Goal: Task Accomplishment & Management: Manage account settings

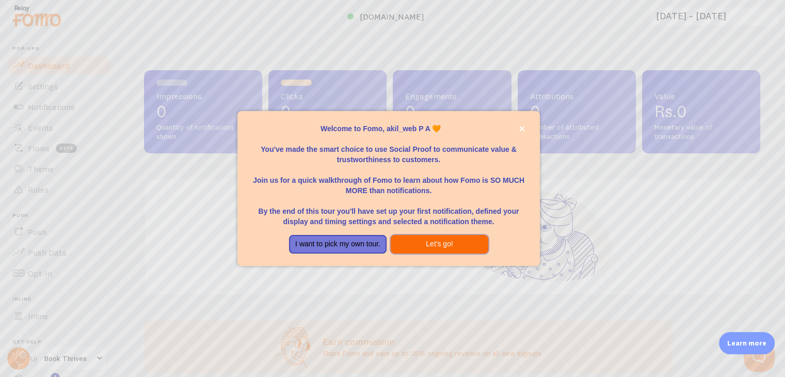
click at [425, 242] on button "Let's go!" at bounding box center [440, 244] width 98 height 19
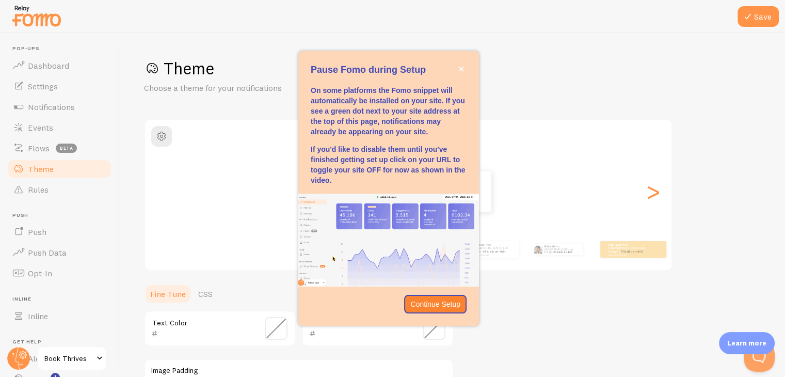
click at [83, 358] on span "Book Thrives" at bounding box center [68, 358] width 49 height 12
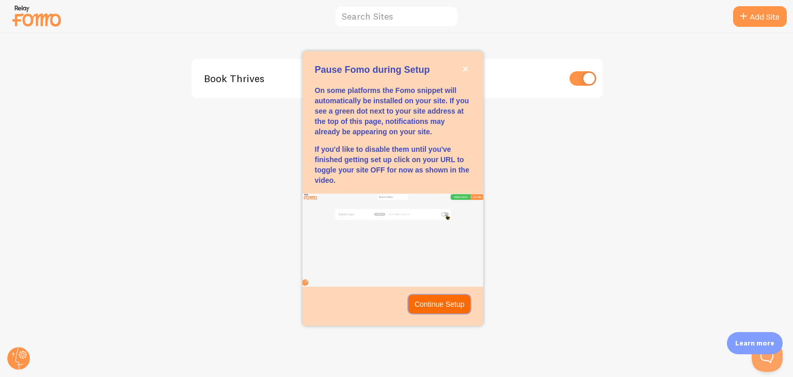
click at [441, 303] on p "Continue Setup" at bounding box center [440, 304] width 50 height 10
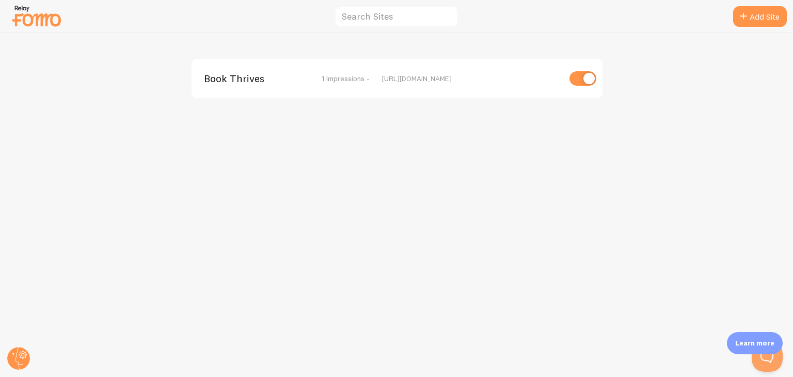
click at [29, 17] on img at bounding box center [37, 16] width 52 height 26
click at [222, 82] on span "Book Thrives" at bounding box center [245, 78] width 83 height 9
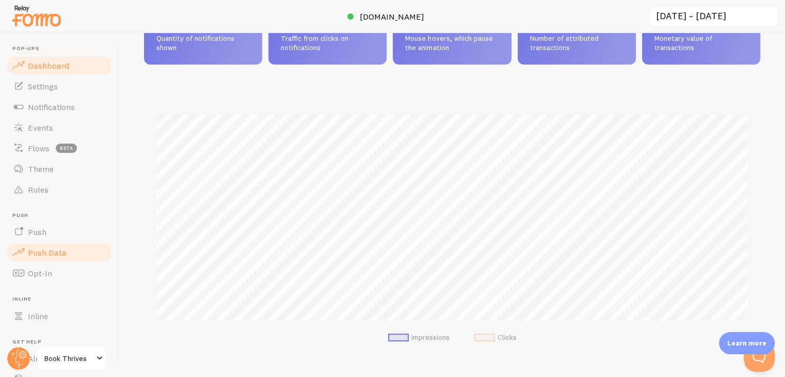
scroll to position [516153, 515815]
click at [29, 231] on span "Push" at bounding box center [37, 232] width 19 height 10
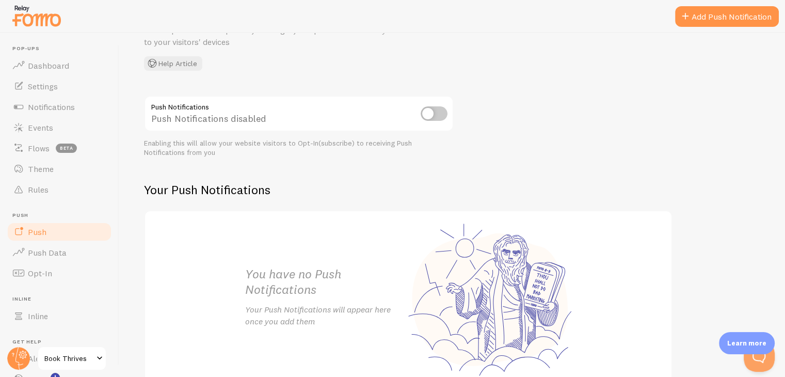
scroll to position [70, 0]
click at [431, 114] on input "checkbox" at bounding box center [434, 113] width 27 height 14
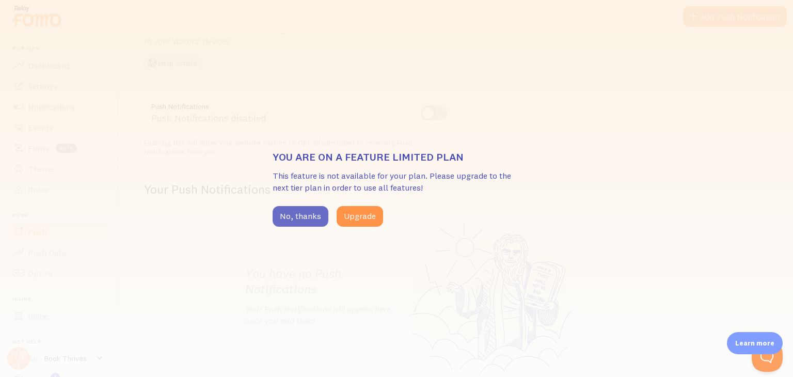
click at [295, 220] on button "No, thanks" at bounding box center [301, 216] width 56 height 21
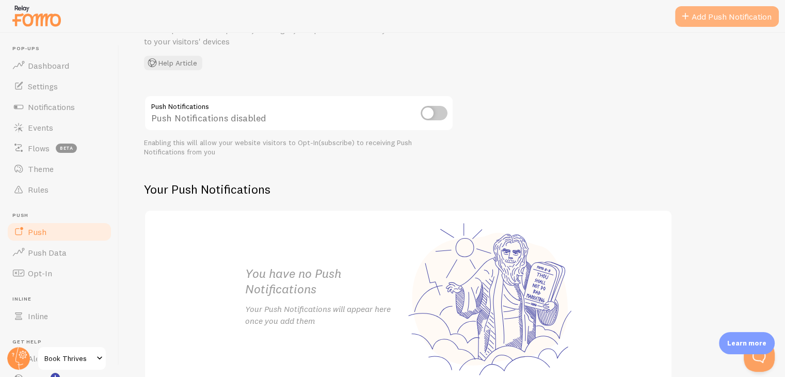
click at [721, 17] on link "Add Push Notification" at bounding box center [727, 16] width 104 height 21
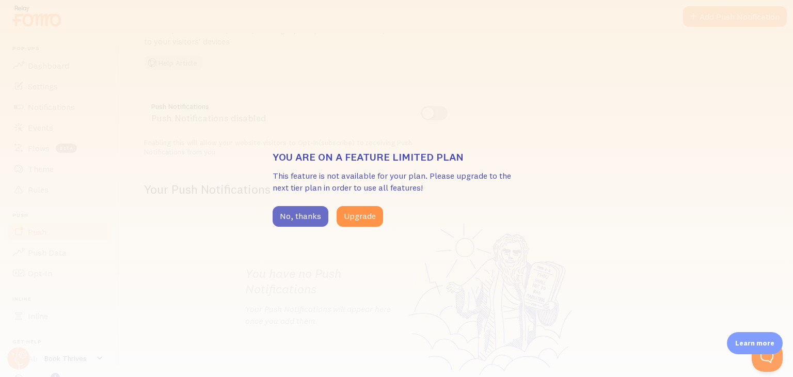
click at [297, 215] on button "No, thanks" at bounding box center [301, 216] width 56 height 21
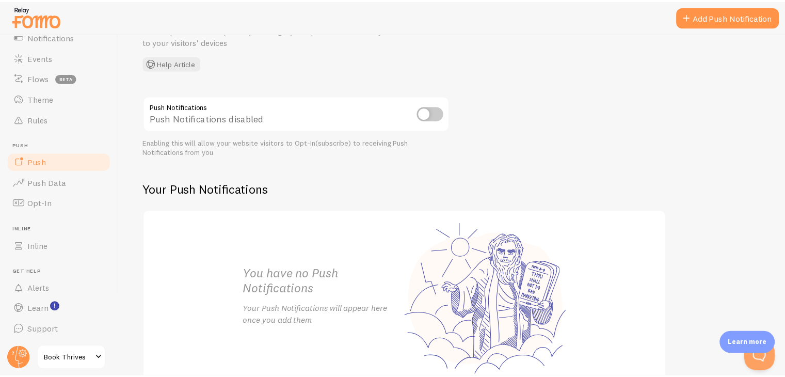
scroll to position [0, 0]
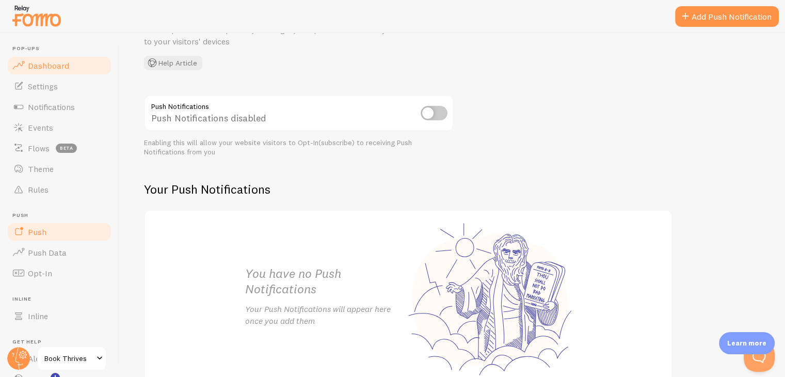
click at [46, 59] on link "Dashboard" at bounding box center [59, 65] width 106 height 21
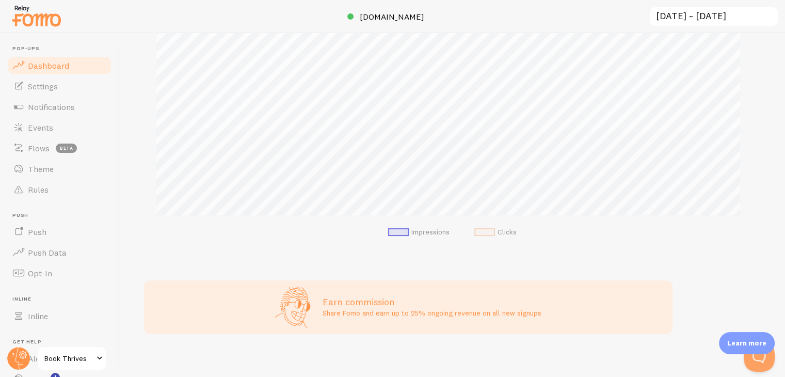
scroll to position [200, 0]
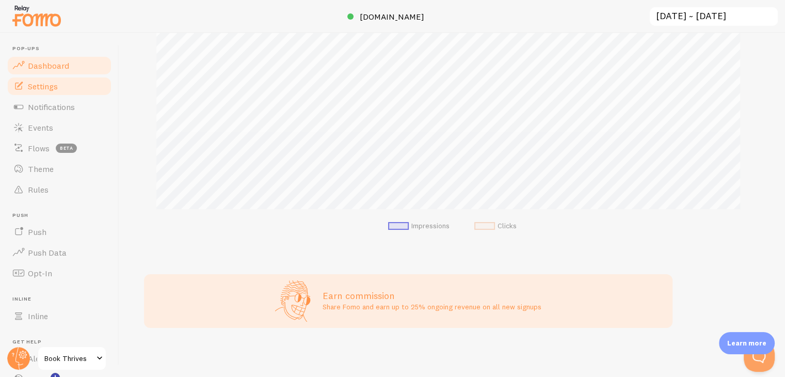
click at [58, 76] on link "Settings" at bounding box center [59, 86] width 106 height 21
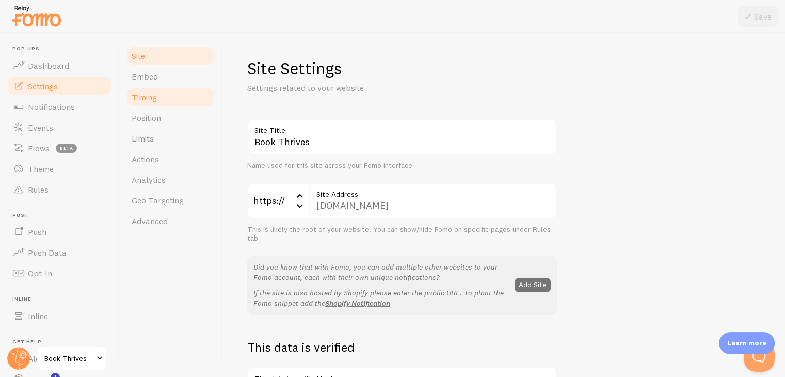
click at [172, 95] on link "Timing" at bounding box center [170, 97] width 90 height 21
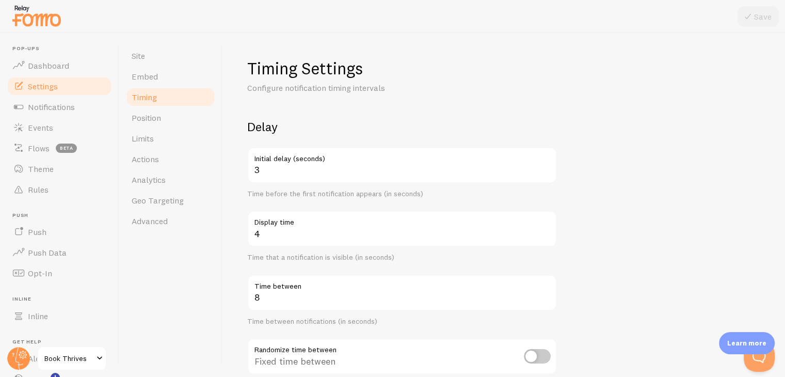
scroll to position [233, 0]
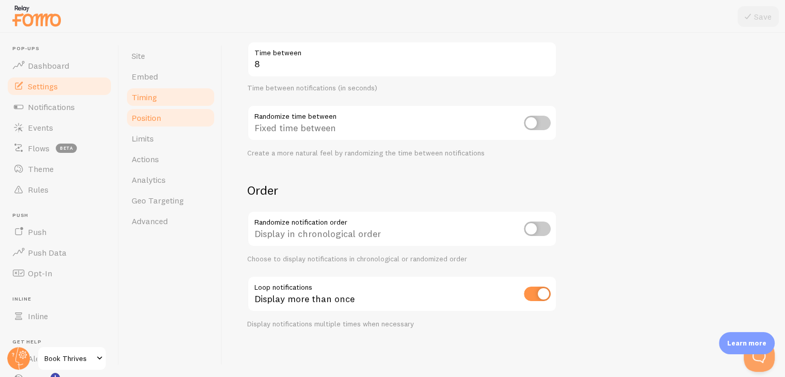
click at [152, 124] on link "Position" at bounding box center [170, 117] width 90 height 21
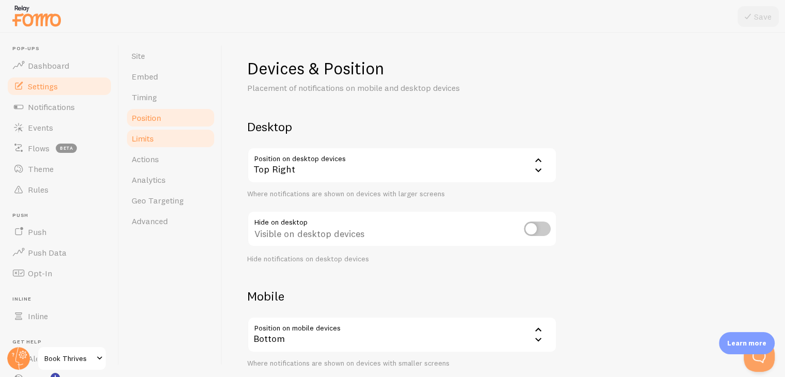
click at [143, 146] on link "Limits" at bounding box center [170, 138] width 90 height 21
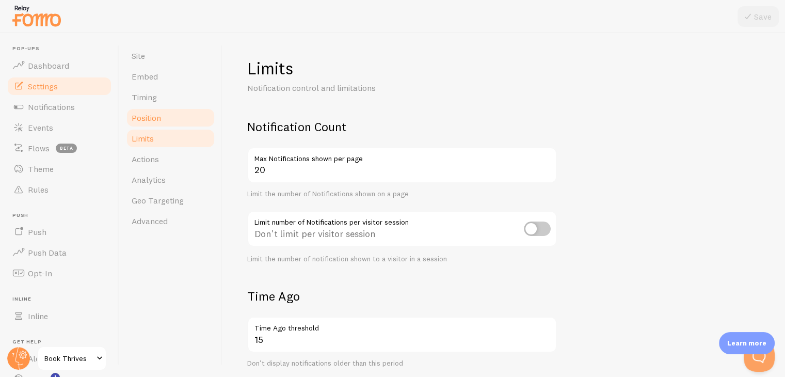
click at [153, 119] on span "Position" at bounding box center [146, 118] width 29 height 10
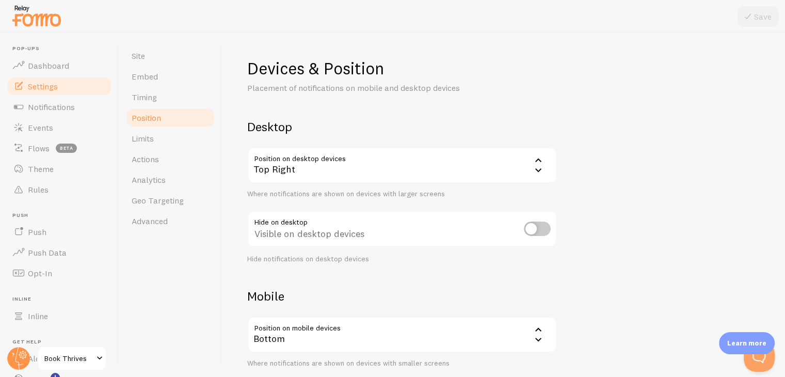
click at [308, 171] on div "Top Right" at bounding box center [402, 165] width 310 height 36
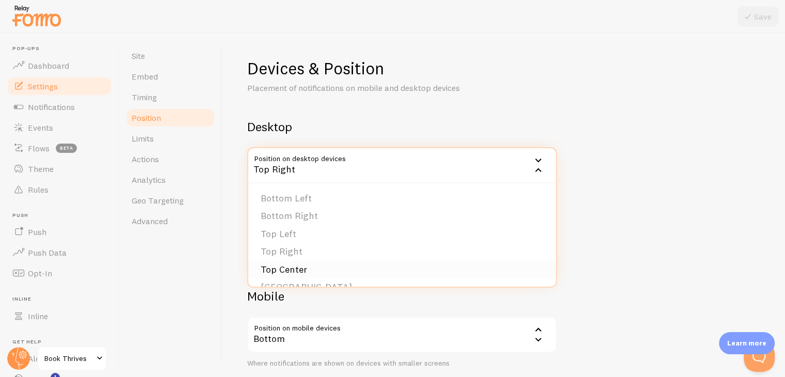
click at [292, 268] on li "Top Center" at bounding box center [402, 270] width 308 height 18
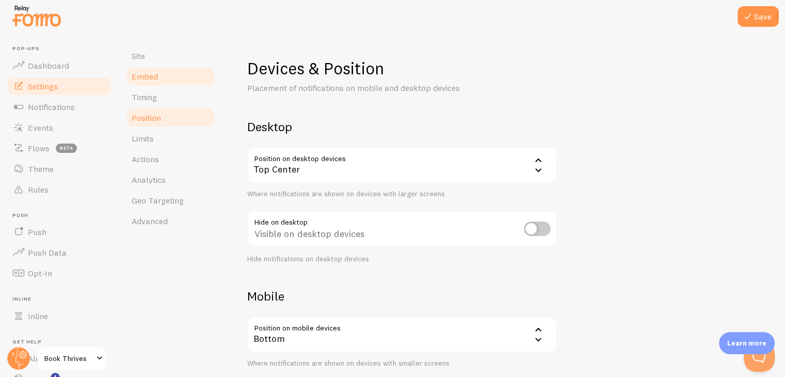
click at [137, 79] on span "Embed" at bounding box center [145, 76] width 26 height 10
click at [152, 102] on span "Timing" at bounding box center [144, 97] width 25 height 10
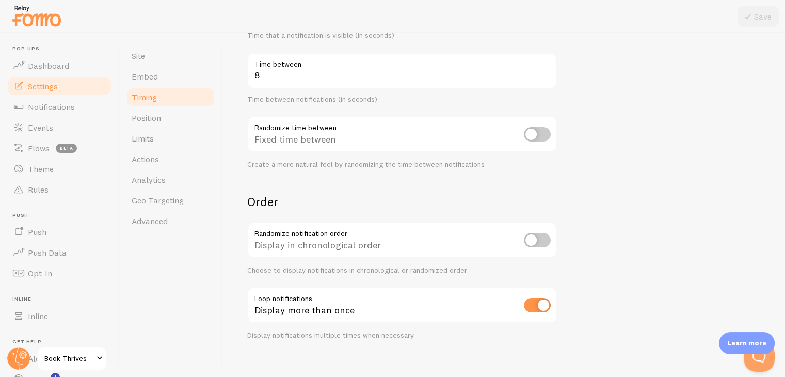
scroll to position [224, 0]
click at [160, 124] on link "Position" at bounding box center [170, 117] width 90 height 21
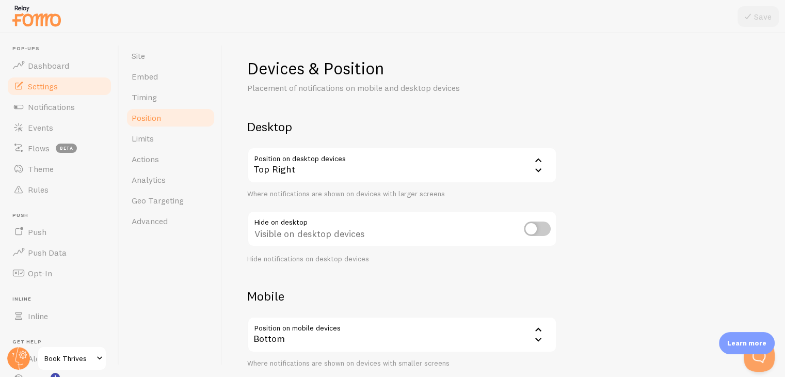
click at [347, 174] on div "Top Right" at bounding box center [402, 165] width 310 height 36
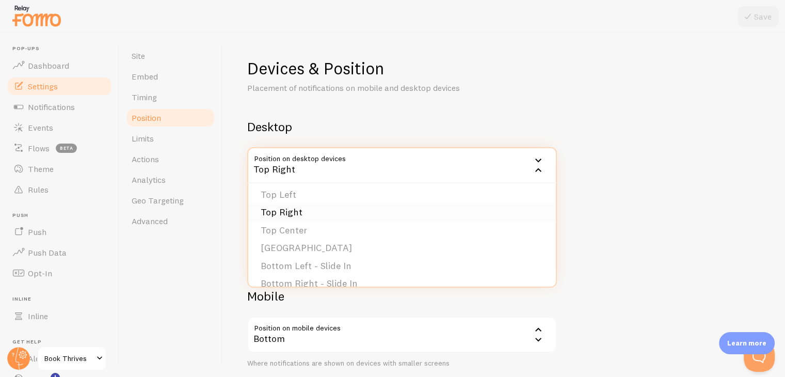
scroll to position [41, 0]
click at [296, 244] on li "[GEOGRAPHIC_DATA]" at bounding box center [402, 246] width 308 height 18
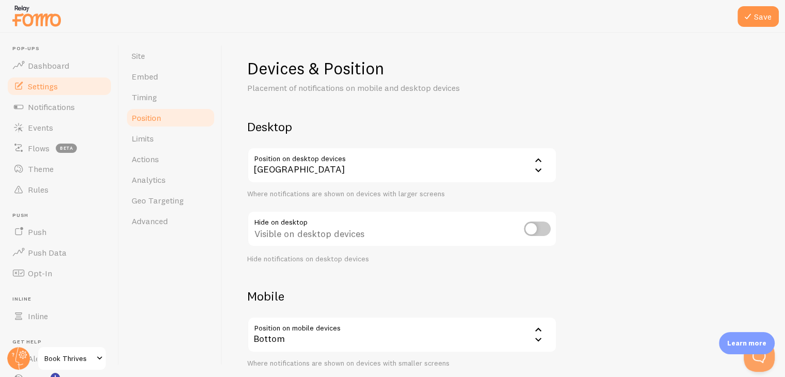
click at [295, 169] on div "[GEOGRAPHIC_DATA]" at bounding box center [402, 165] width 310 height 36
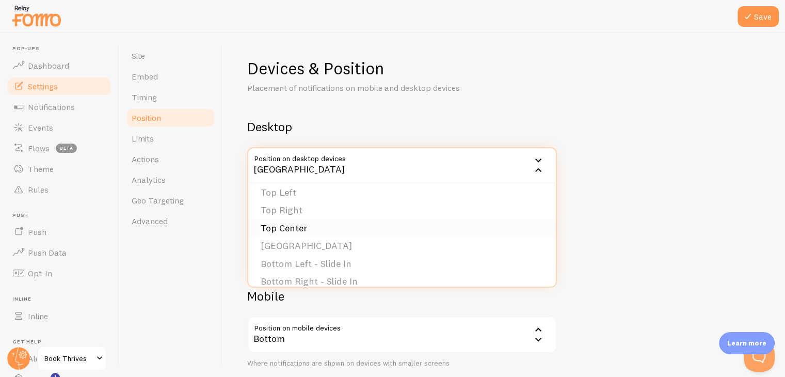
click at [281, 225] on li "Top Center" at bounding box center [402, 228] width 308 height 18
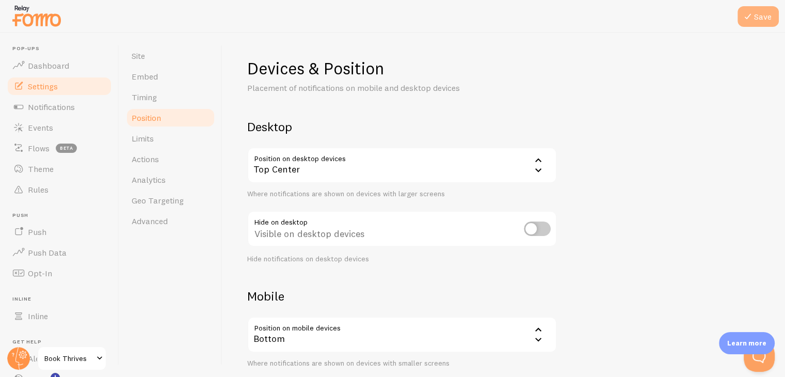
click at [754, 23] on button "Save" at bounding box center [758, 16] width 41 height 21
click at [153, 94] on span "Timing" at bounding box center [144, 97] width 25 height 10
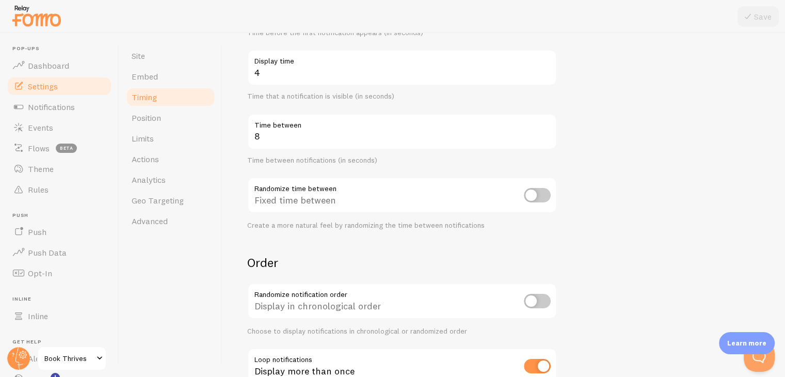
scroll to position [233, 0]
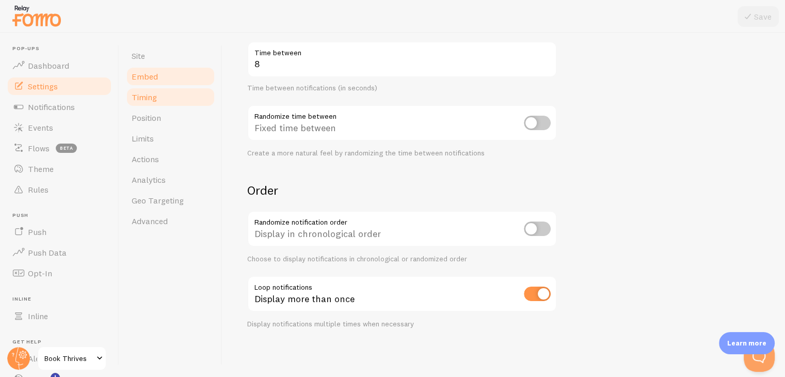
click at [159, 74] on link "Embed" at bounding box center [170, 76] width 90 height 21
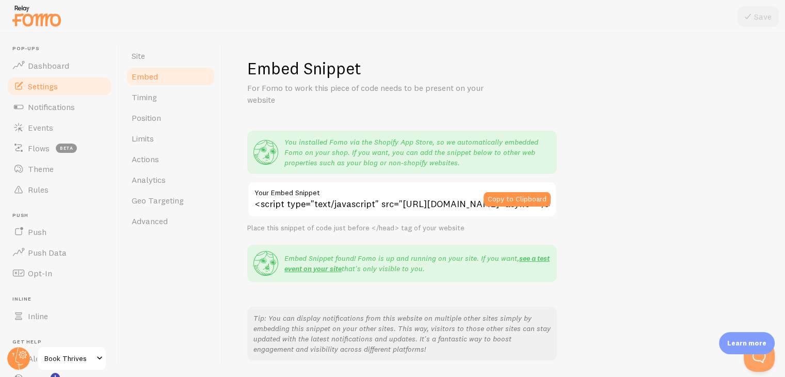
click at [243, 228] on div "Embed Snippet For Fomo to work this piece of code needs to be present on your w…" at bounding box center [504, 205] width 563 height 344
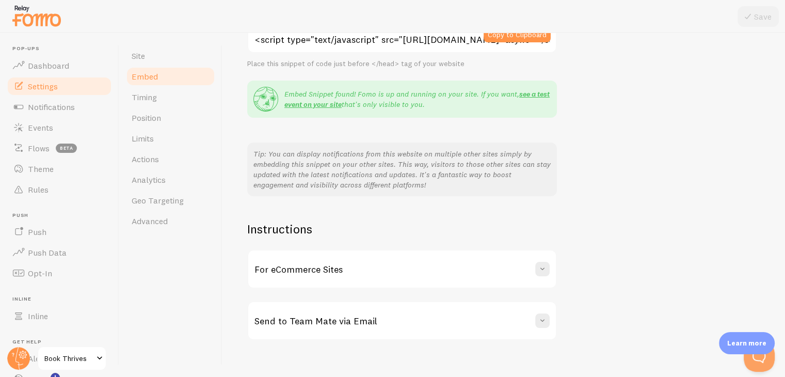
scroll to position [177, 0]
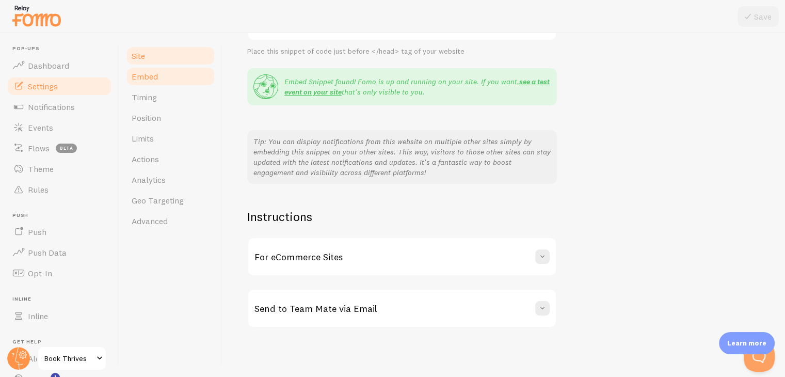
click at [147, 60] on link "Site" at bounding box center [170, 55] width 90 height 21
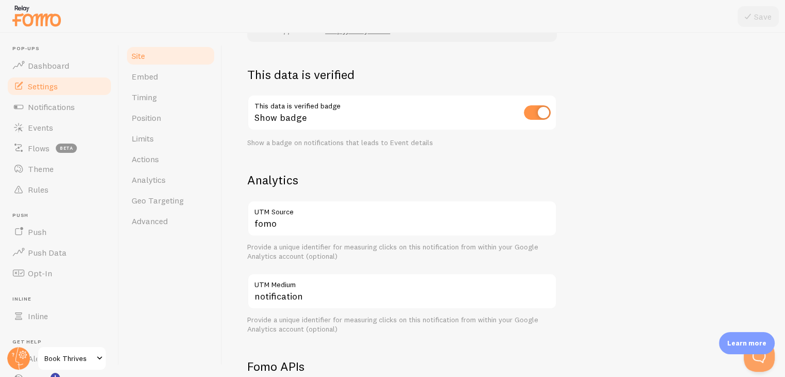
scroll to position [277, 0]
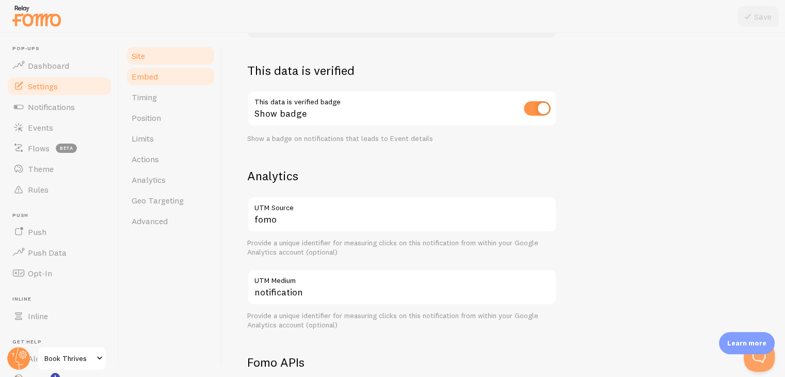
click at [150, 80] on span "Embed" at bounding box center [145, 76] width 26 height 10
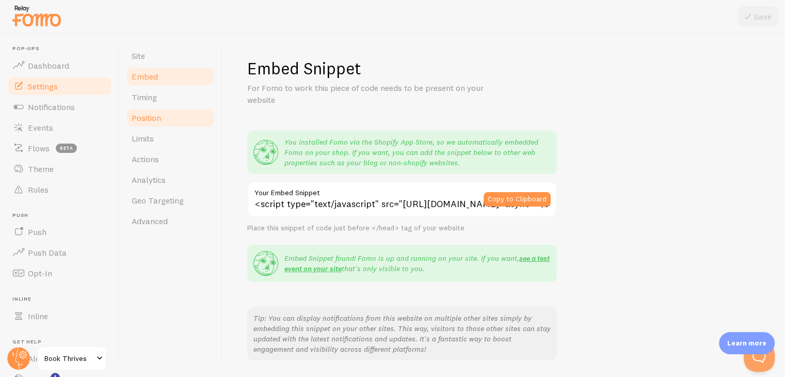
click at [148, 120] on span "Position" at bounding box center [146, 118] width 29 height 10
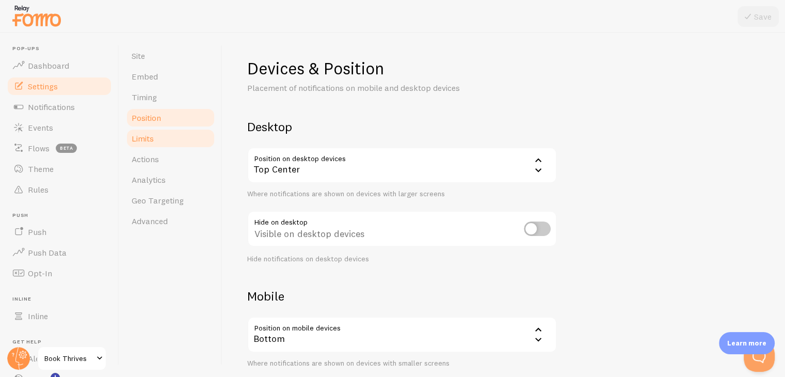
click at [148, 135] on span "Limits" at bounding box center [143, 138] width 22 height 10
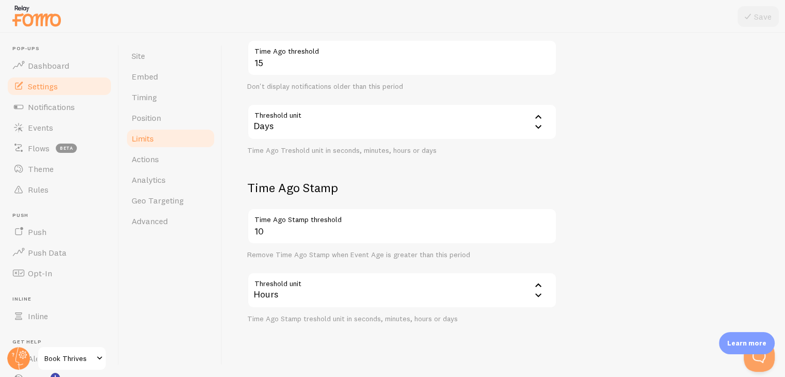
scroll to position [289, 0]
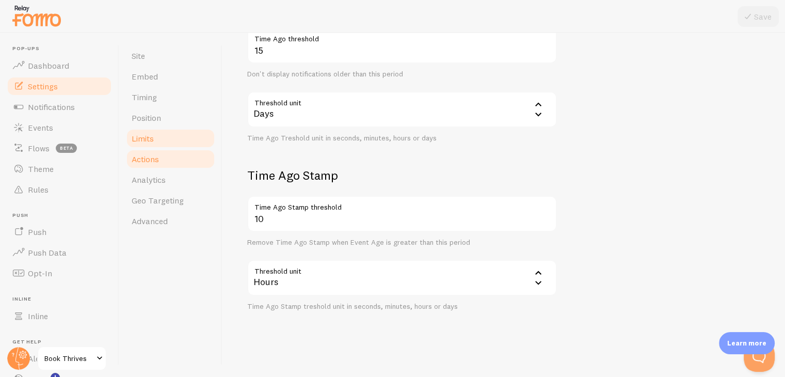
click at [169, 159] on link "Actions" at bounding box center [170, 159] width 90 height 21
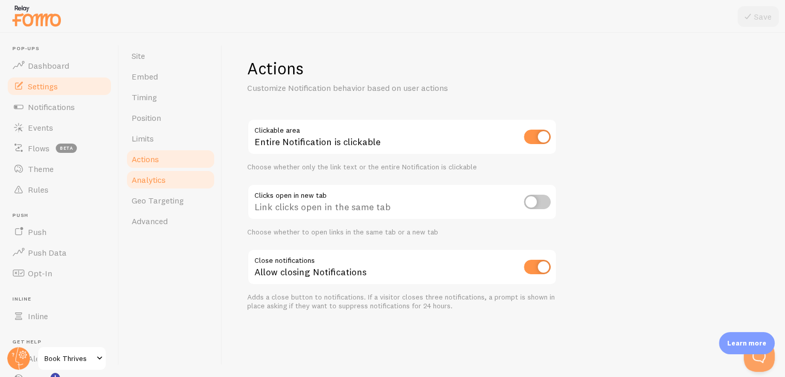
click at [148, 173] on link "Analytics" at bounding box center [170, 179] width 90 height 21
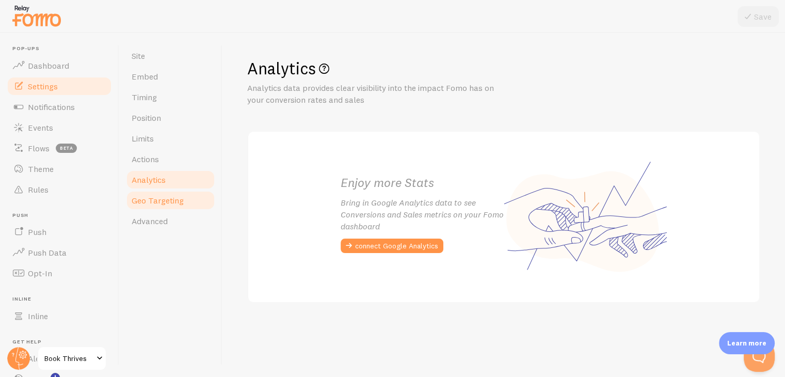
click at [157, 203] on span "Geo Targeting" at bounding box center [158, 200] width 52 height 10
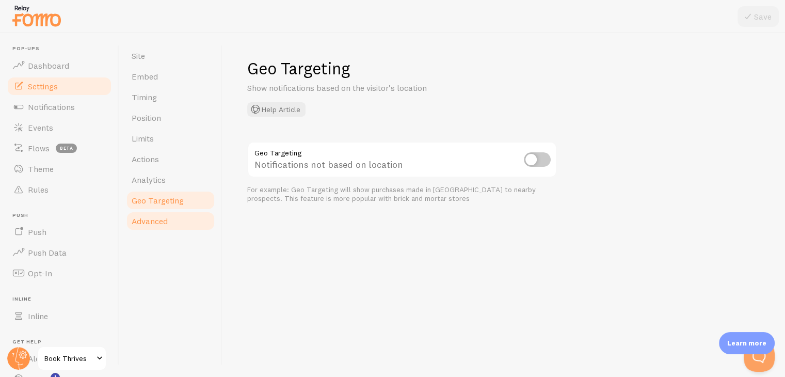
click at [147, 218] on span "Advanced" at bounding box center [150, 221] width 36 height 10
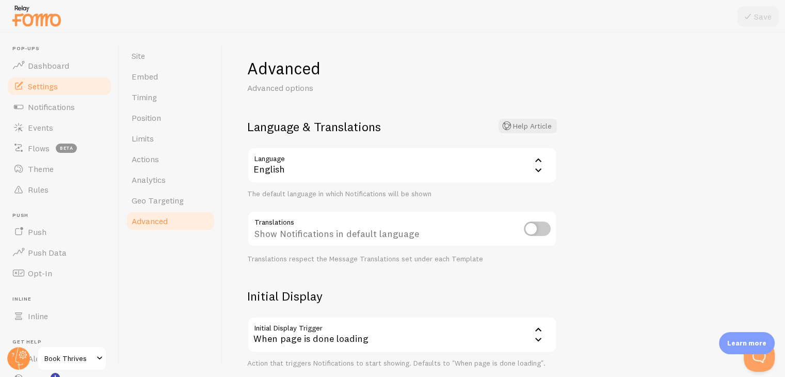
scroll to position [11, 0]
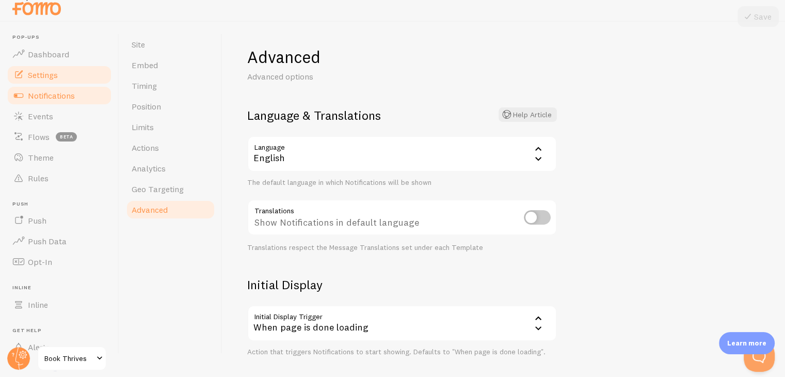
click at [57, 94] on span "Notifications" at bounding box center [51, 95] width 47 height 10
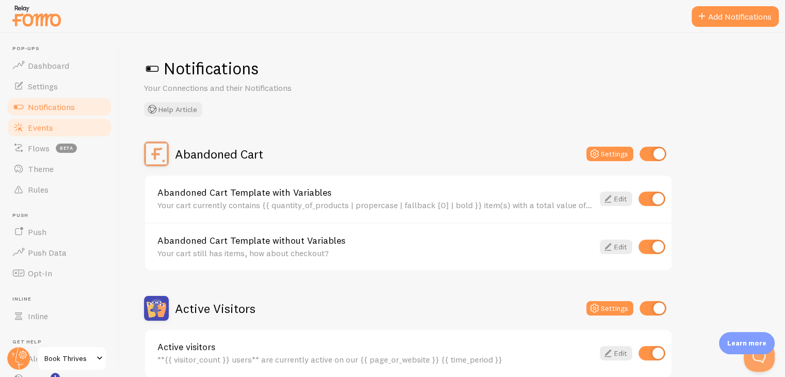
click at [48, 125] on span "Events" at bounding box center [40, 127] width 25 height 10
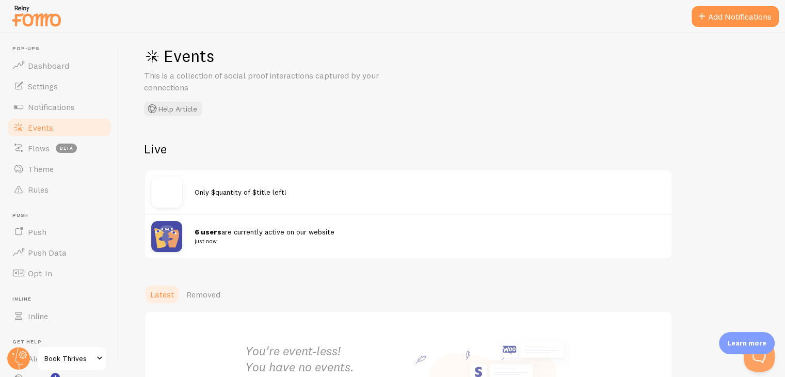
scroll to position [14, 0]
click at [242, 231] on span "6 users are currently active on our website just now" at bounding box center [424, 235] width 459 height 19
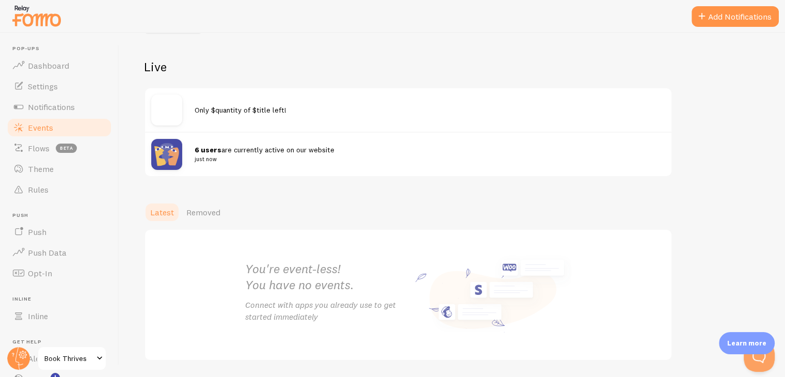
scroll to position [99, 0]
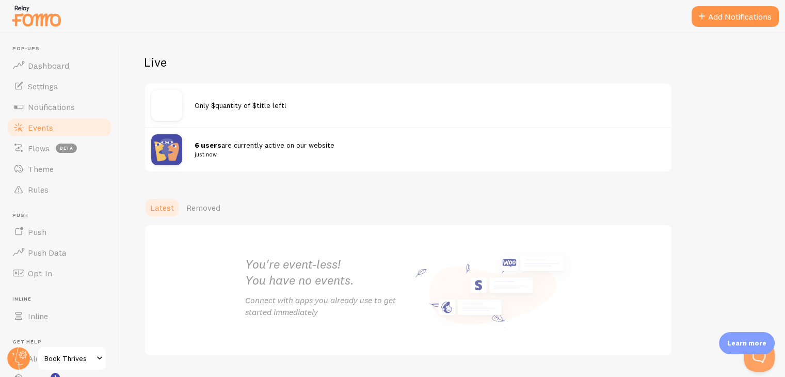
click at [245, 145] on span "6 users are currently active on our website just now" at bounding box center [424, 149] width 459 height 19
click at [731, 21] on button "Add Notifications" at bounding box center [735, 16] width 87 height 21
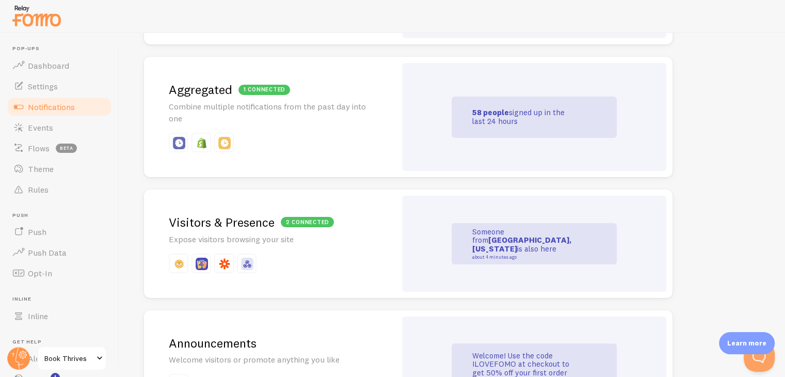
scroll to position [470, 0]
click at [529, 244] on p "Someone from [GEOGRAPHIC_DATA], [US_STATE] is also here about 4 minutes ago" at bounding box center [524, 243] width 103 height 32
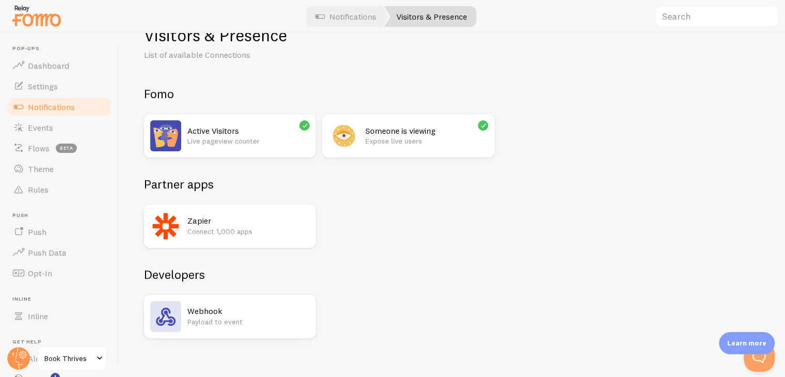
scroll to position [33, 0]
click at [371, 135] on h2 "Someone is viewing" at bounding box center [427, 130] width 122 height 11
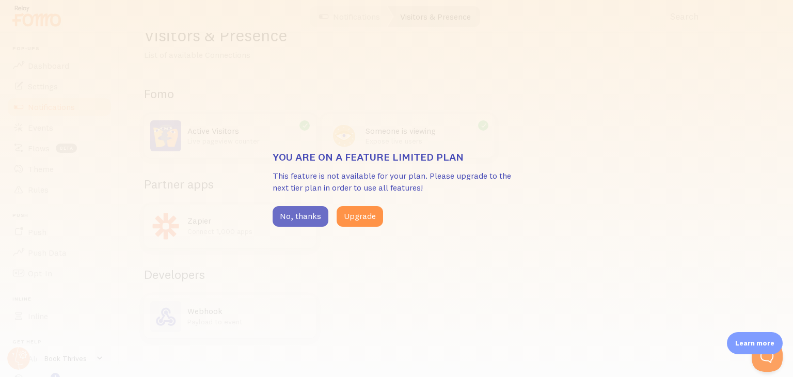
click at [289, 215] on button "No, thanks" at bounding box center [301, 216] width 56 height 21
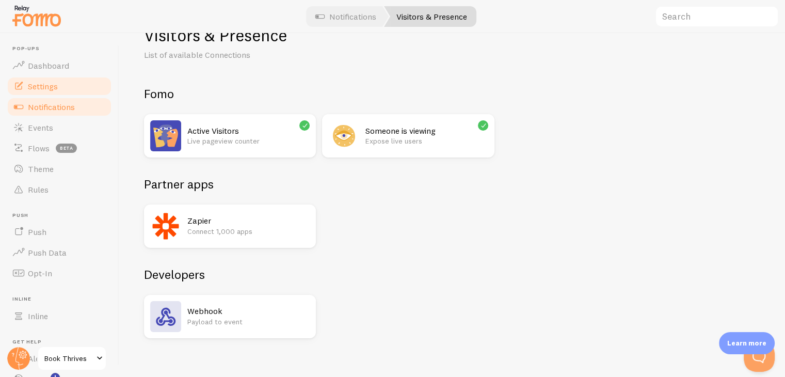
click at [51, 91] on span "Settings" at bounding box center [43, 86] width 30 height 10
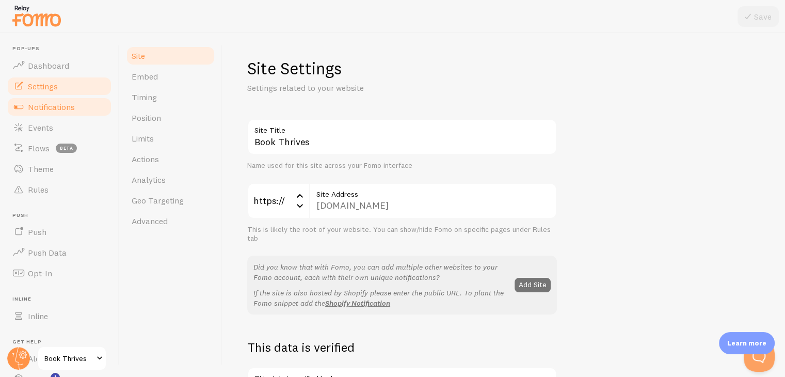
click at [61, 111] on span "Notifications" at bounding box center [51, 107] width 47 height 10
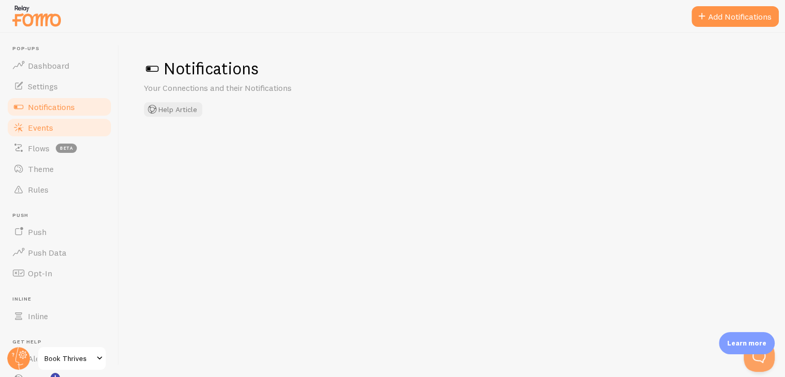
click at [50, 131] on span "Events" at bounding box center [40, 127] width 25 height 10
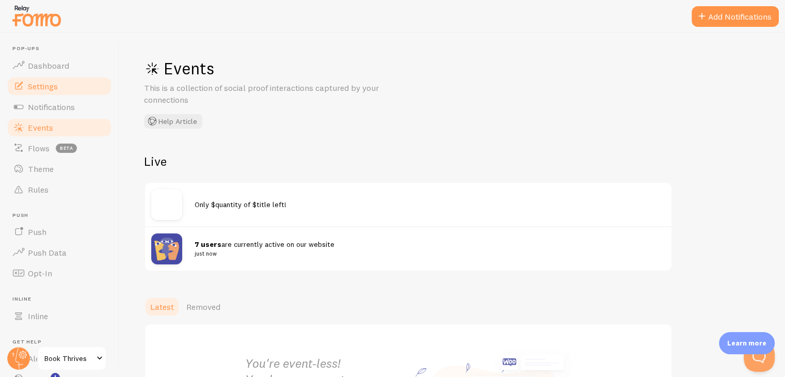
click at [52, 81] on span "Settings" at bounding box center [43, 86] width 30 height 10
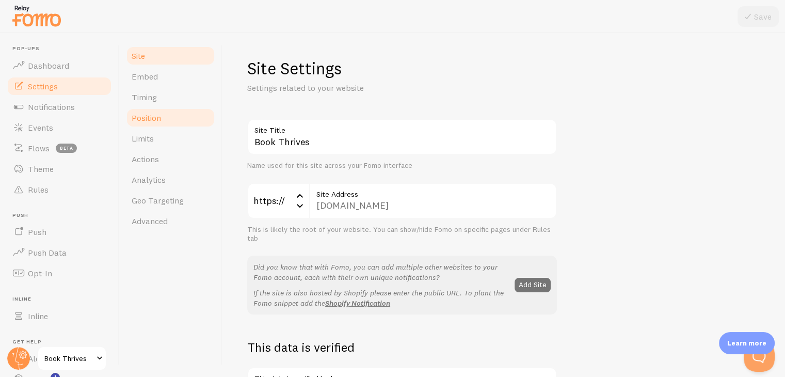
click at [147, 116] on span "Position" at bounding box center [146, 118] width 29 height 10
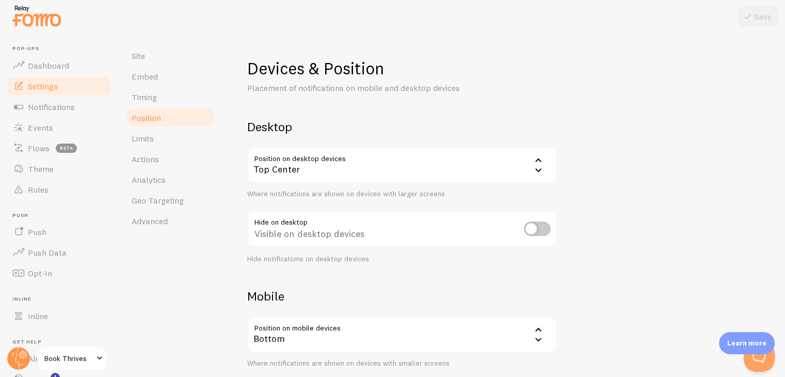
scroll to position [105, 0]
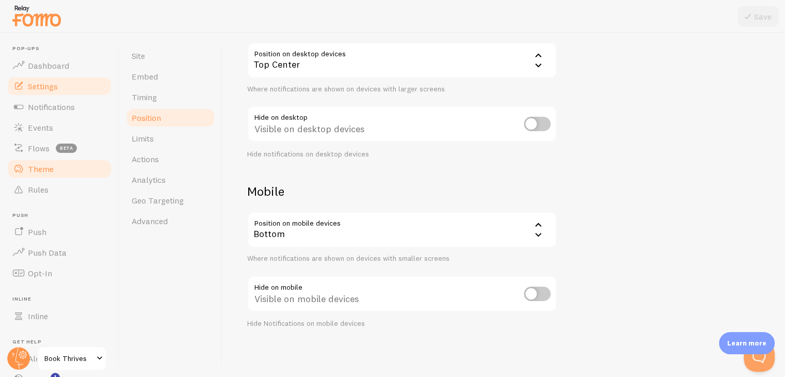
click at [41, 167] on span "Theme" at bounding box center [41, 169] width 26 height 10
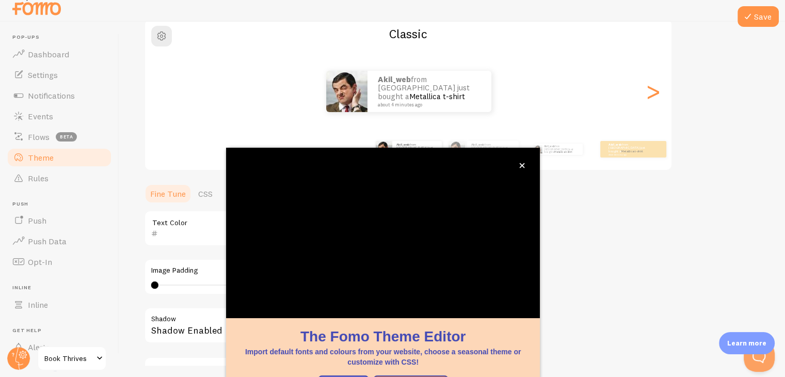
scroll to position [88, 0]
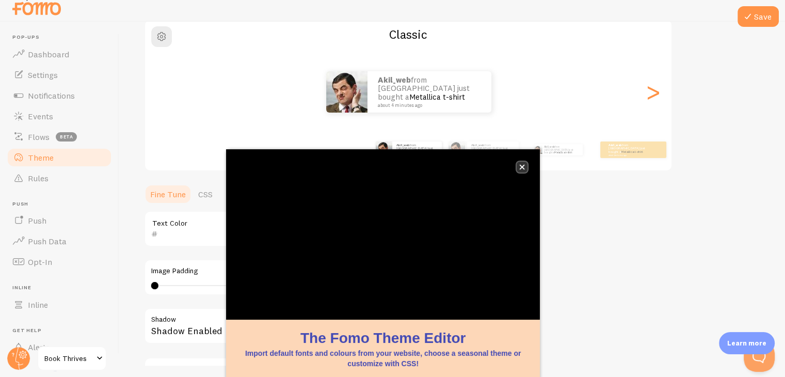
click at [525, 166] on icon "close," at bounding box center [523, 167] width 6 height 6
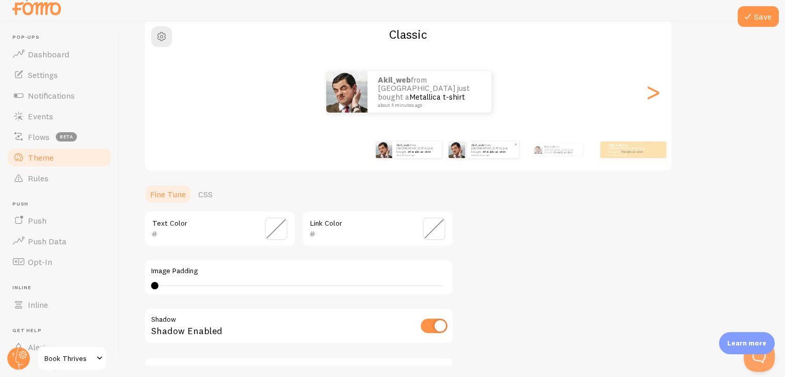
click at [484, 150] on link "Metallica t-shirt" at bounding box center [495, 152] width 22 height 4
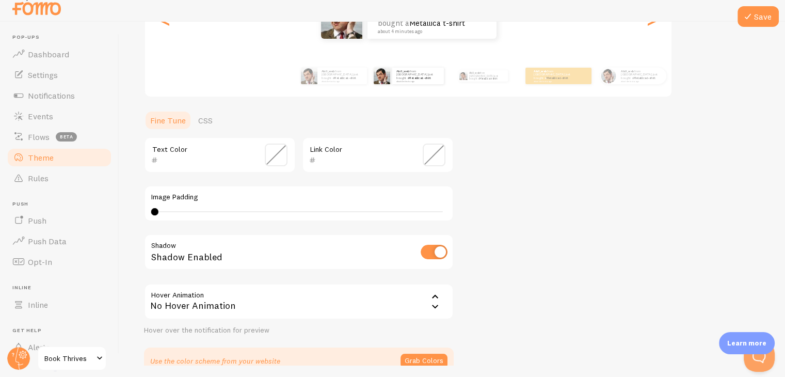
scroll to position [219, 0]
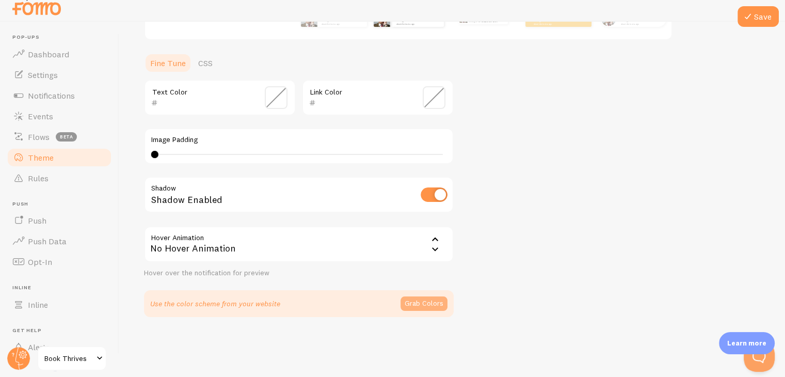
click at [430, 304] on button "Grab Colors" at bounding box center [424, 303] width 47 height 14
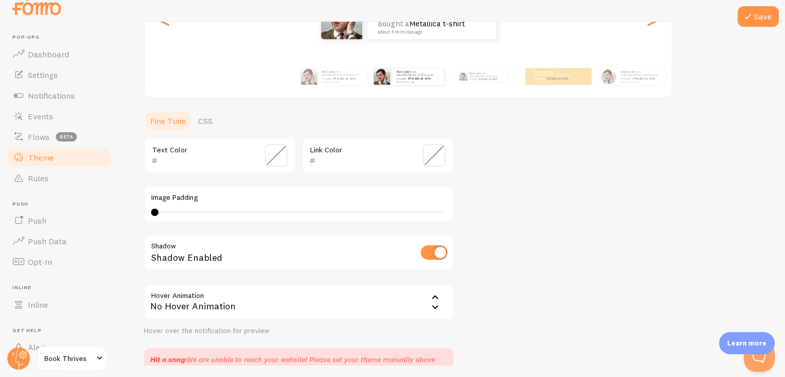
scroll to position [215, 0]
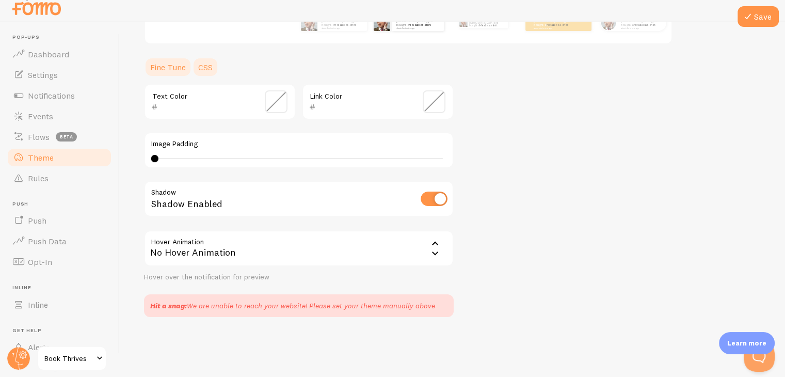
click at [205, 64] on link "CSS" at bounding box center [205, 67] width 27 height 21
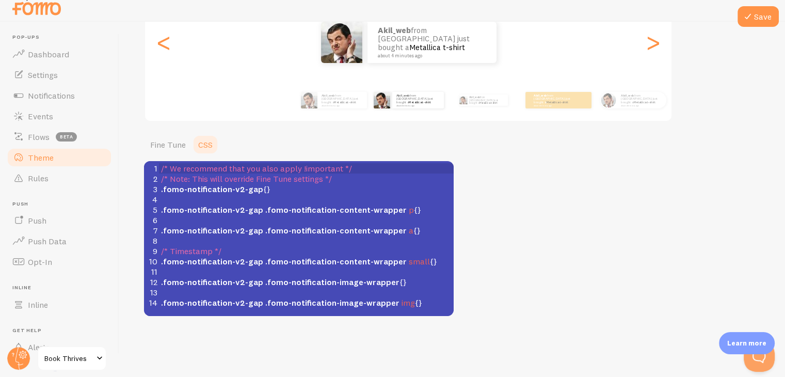
scroll to position [137, 0]
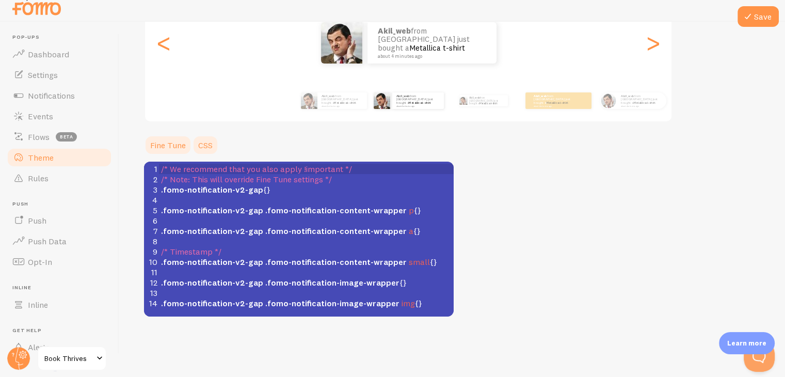
click at [165, 153] on link "Fine Tune" at bounding box center [168, 145] width 48 height 21
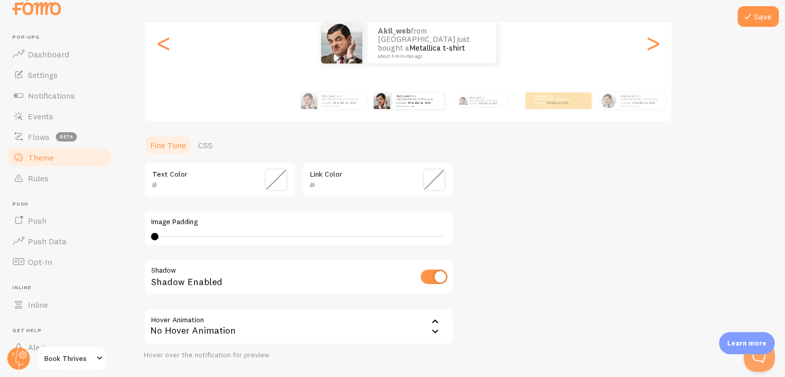
click at [270, 186] on span at bounding box center [276, 179] width 23 height 23
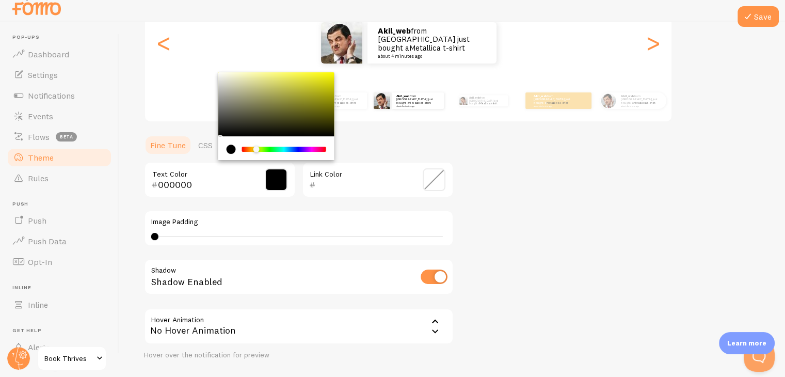
drag, startPoint x: 251, startPoint y: 148, endPoint x: 257, endPoint y: 148, distance: 5.2
click at [257, 148] on div "Chrome color picker" at bounding box center [284, 149] width 82 height 5
type input "FFFD28"
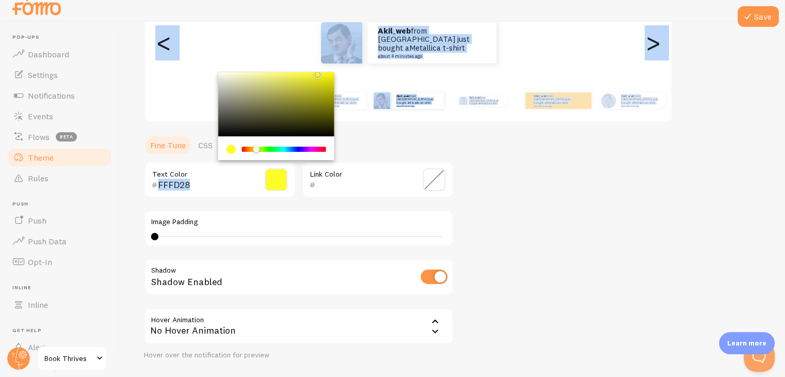
drag, startPoint x: 305, startPoint y: 89, endPoint x: 316, endPoint y: 70, distance: 22.4
click at [316, 70] on div "Theme Choose a theme for your notifications Gap akil_web from [GEOGRAPHIC_DATA]…" at bounding box center [452, 152] width 617 height 486
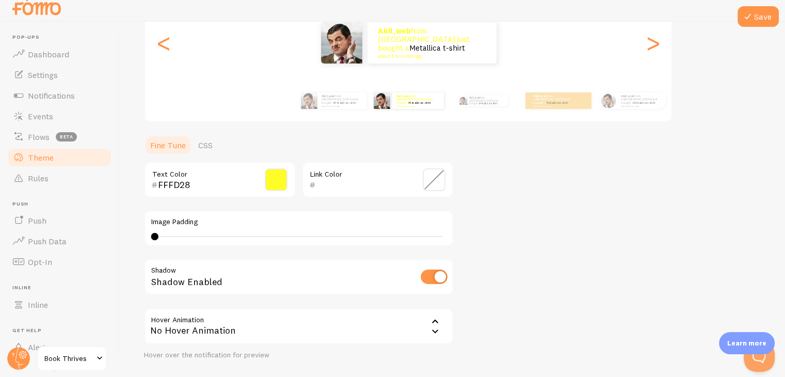
click at [440, 184] on span at bounding box center [434, 179] width 23 height 23
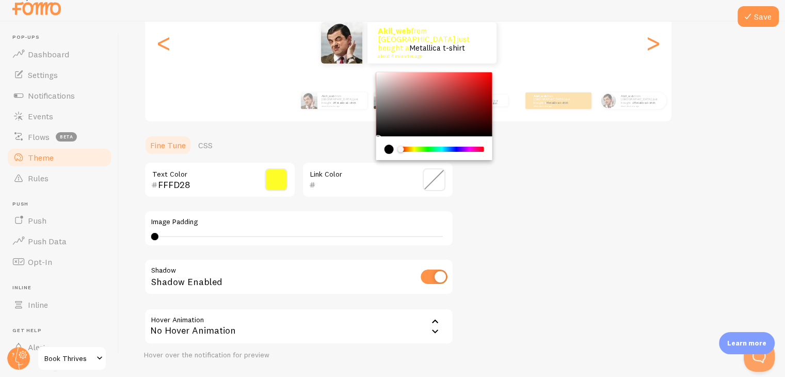
click at [318, 141] on ul "Fine Tune CSS" at bounding box center [299, 145] width 310 height 21
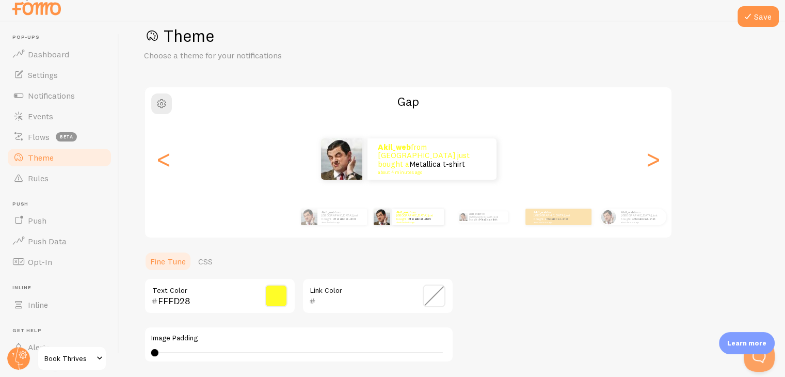
scroll to position [21, 0]
click at [163, 162] on div "<" at bounding box center [164, 159] width 12 height 74
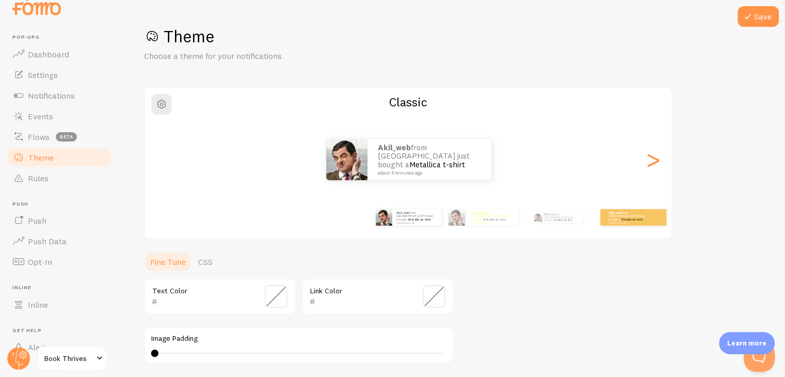
click at [626, 225] on div "akil_web from [GEOGRAPHIC_DATA] just bought a Metallica t-shirt about 4 minutes…" at bounding box center [633, 217] width 67 height 29
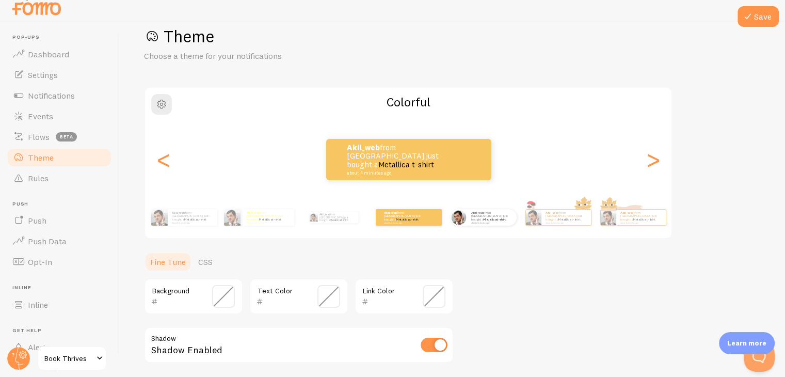
click at [472, 225] on div "akil_web from [GEOGRAPHIC_DATA] just bought a Metallica t-shirt about 4 minutes…" at bounding box center [483, 217] width 67 height 29
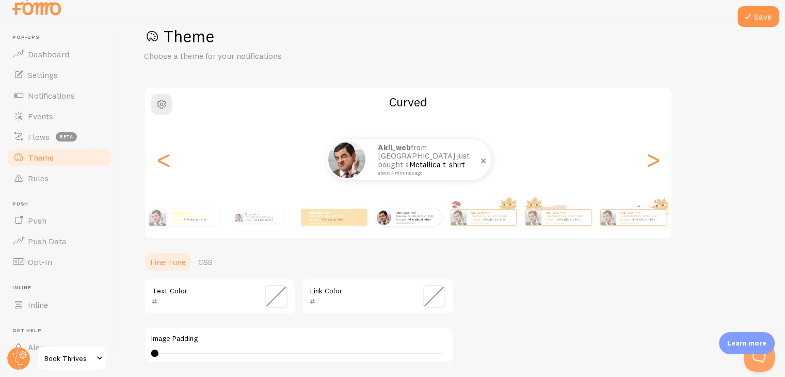
click at [447, 170] on small "about 4 minutes ago" at bounding box center [428, 172] width 100 height 5
click at [254, 223] on div "akil_web from [GEOGRAPHIC_DATA] just bought a Metallica t-shirt about 4 minutes…" at bounding box center [259, 217] width 67 height 29
type input "0"
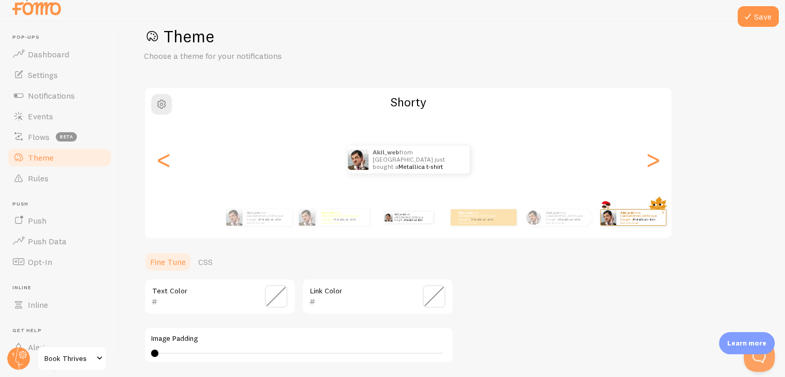
click at [655, 215] on p "akil_web from [GEOGRAPHIC_DATA] just bought a Metallica t-shirt about 4 minutes…" at bounding box center [641, 217] width 41 height 13
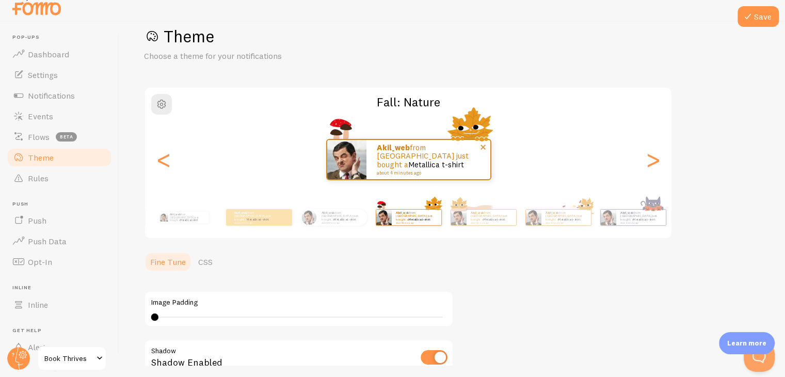
click at [476, 170] on small "about 4 minutes ago" at bounding box center [427, 172] width 100 height 5
click at [758, 23] on button "Save" at bounding box center [758, 16] width 41 height 21
click at [751, 18] on icon at bounding box center [748, 16] width 12 height 12
click at [726, 118] on div "Theme Choose a theme for your notifications Fall: Nature akil_web from [GEOGRAP…" at bounding box center [452, 251] width 617 height 450
click at [746, 15] on icon at bounding box center [748, 16] width 12 height 12
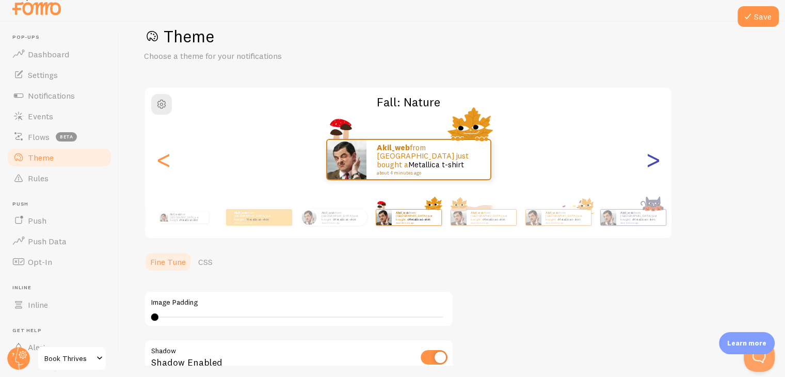
click at [649, 159] on div ">" at bounding box center [653, 159] width 12 height 74
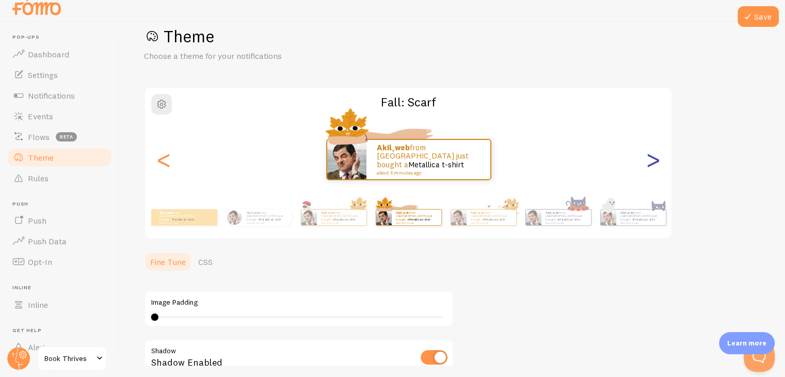
click at [649, 159] on div ">" at bounding box center [653, 159] width 12 height 74
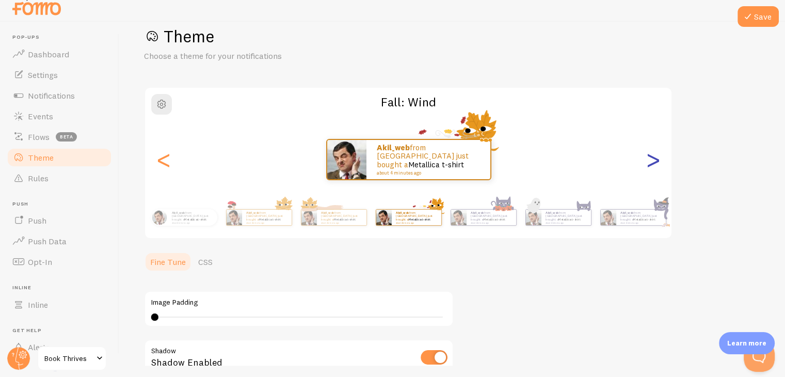
click at [649, 159] on div ">" at bounding box center [653, 159] width 12 height 74
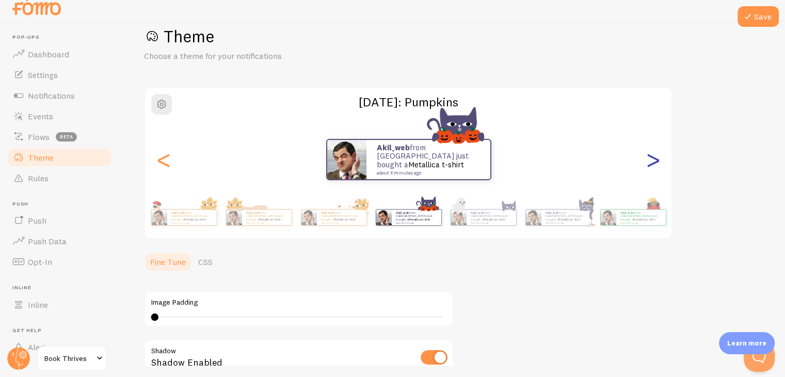
click at [649, 159] on div ">" at bounding box center [653, 159] width 12 height 74
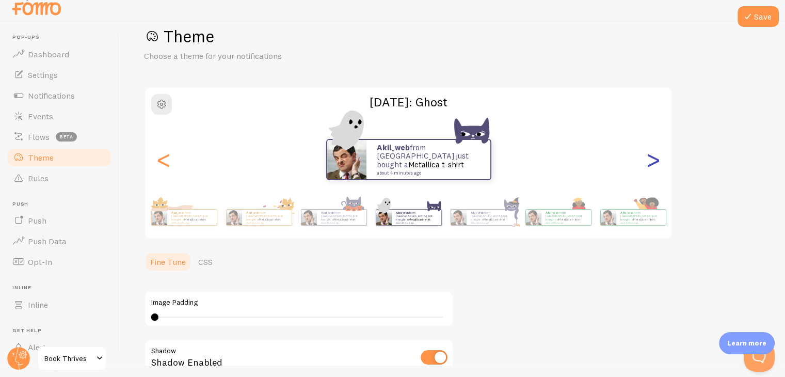
click at [649, 159] on div ">" at bounding box center [653, 159] width 12 height 74
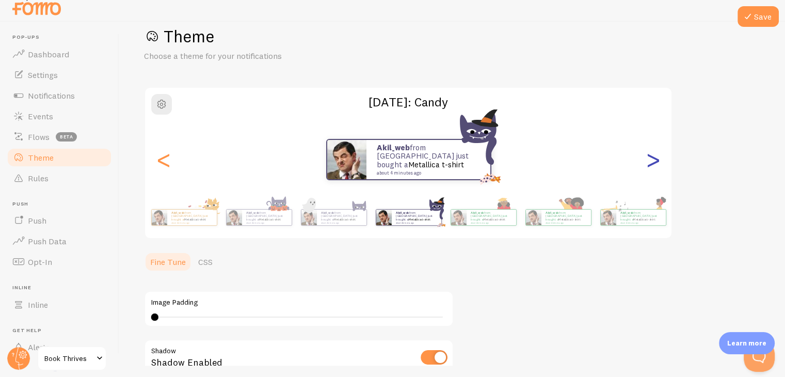
click at [649, 159] on div ">" at bounding box center [653, 159] width 12 height 74
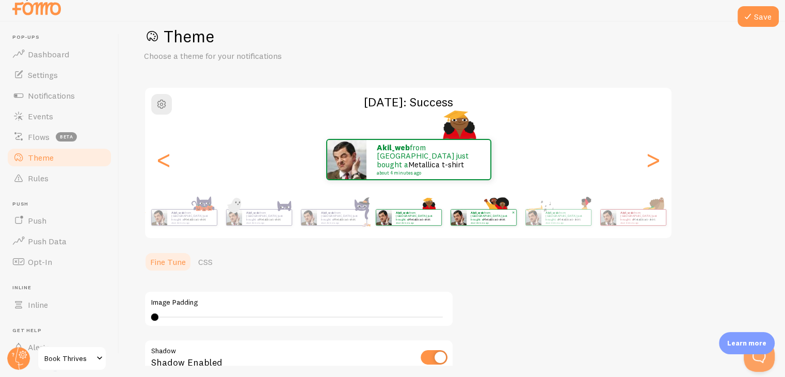
click at [481, 217] on p "akil_web from [GEOGRAPHIC_DATA] just bought a Metallica t-shirt about 4 minutes…" at bounding box center [491, 217] width 41 height 13
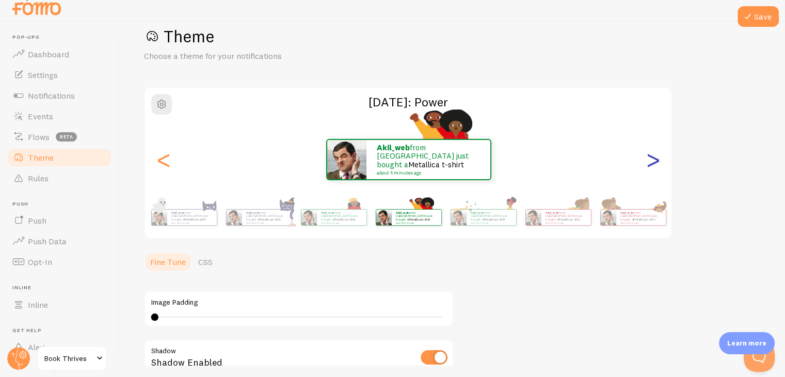
click at [656, 159] on div ">" at bounding box center [653, 159] width 12 height 74
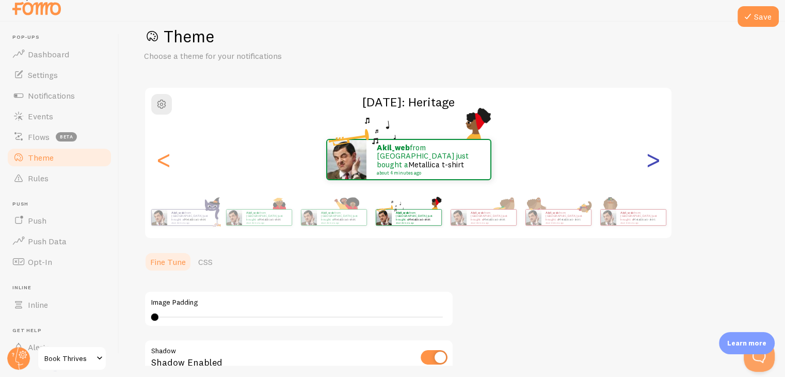
click at [656, 159] on div ">" at bounding box center [653, 159] width 12 height 74
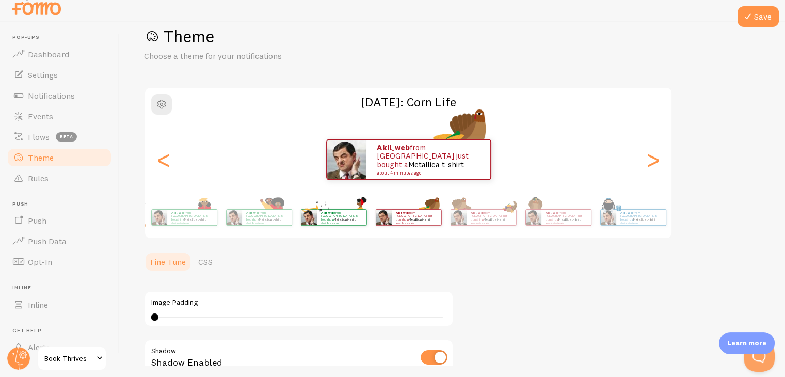
click at [330, 226] on div "akil_web from [GEOGRAPHIC_DATA] just bought a Metallica t-shirt about 4 minutes…" at bounding box center [334, 217] width 67 height 29
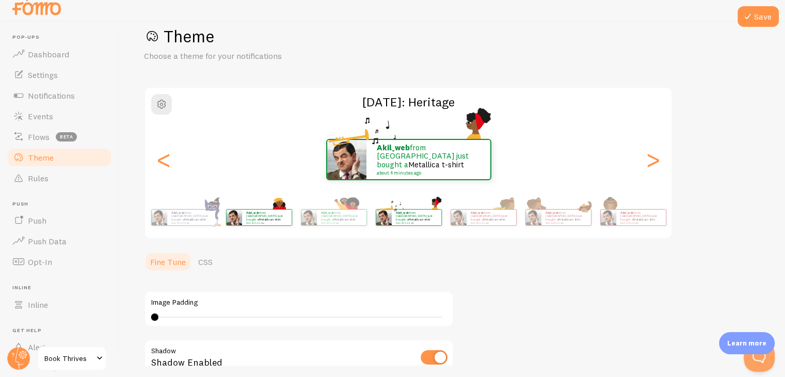
click at [262, 227] on div "akil_web from [GEOGRAPHIC_DATA] just bought a Metallica t-shirt about 4 minutes…" at bounding box center [259, 217] width 67 height 29
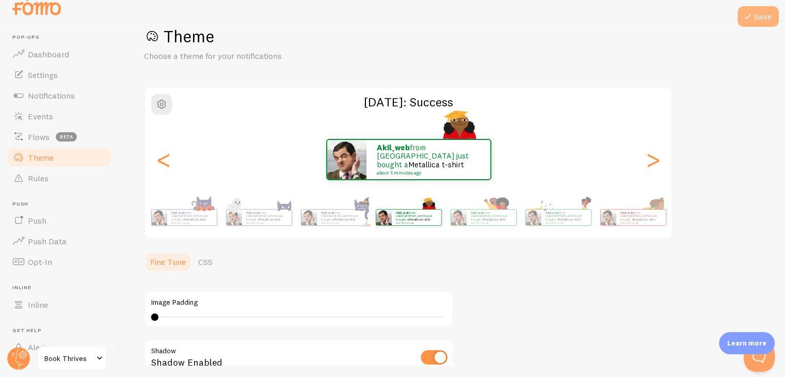
click at [753, 13] on icon at bounding box center [748, 16] width 12 height 12
click at [761, 93] on div "Save Theme Choose a theme for your notifications [DATE]: Success akil_web from …" at bounding box center [452, 194] width 666 height 344
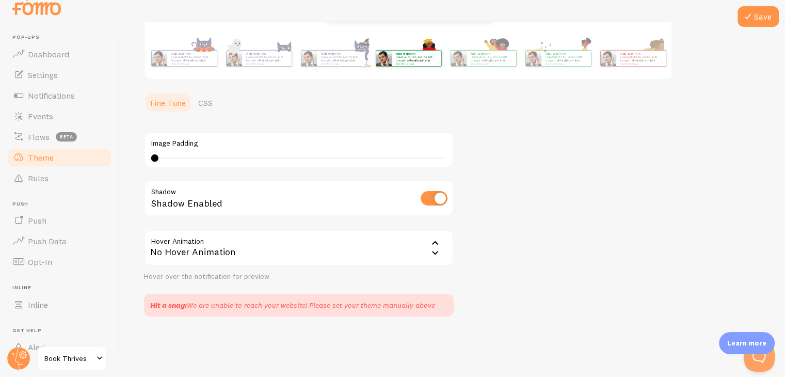
click at [297, 257] on div "No Hover Animation" at bounding box center [299, 248] width 310 height 36
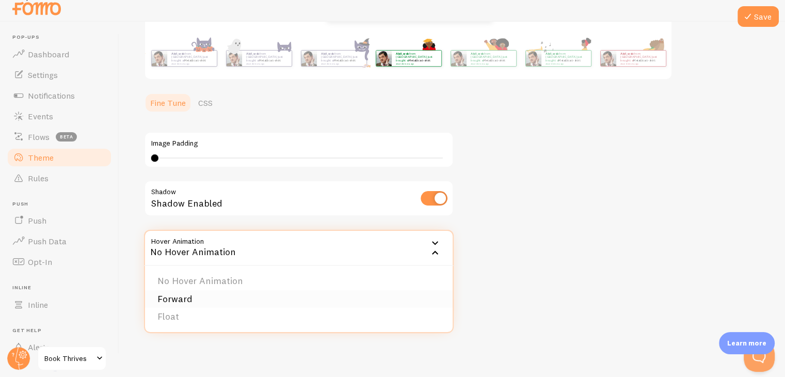
click at [213, 292] on li "Forward" at bounding box center [299, 299] width 308 height 18
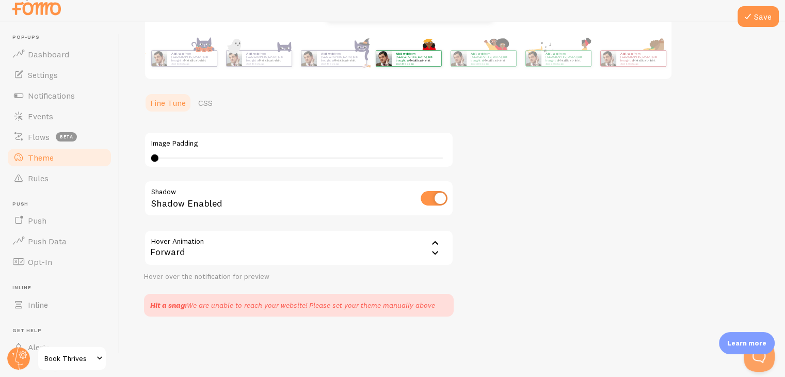
click at [276, 244] on div "Forward" at bounding box center [299, 248] width 310 height 36
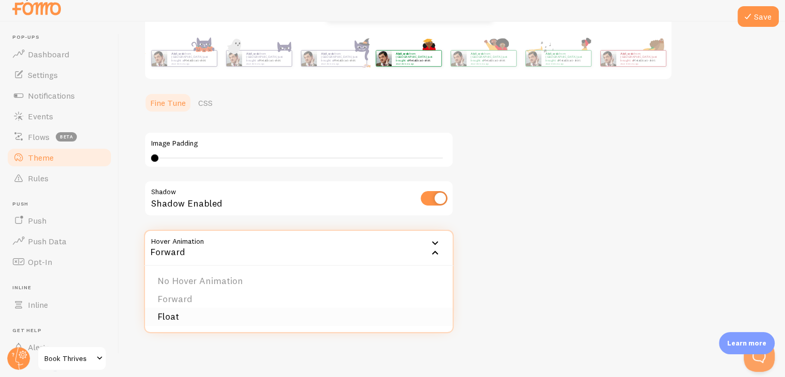
click at [193, 315] on li "Float" at bounding box center [299, 317] width 308 height 18
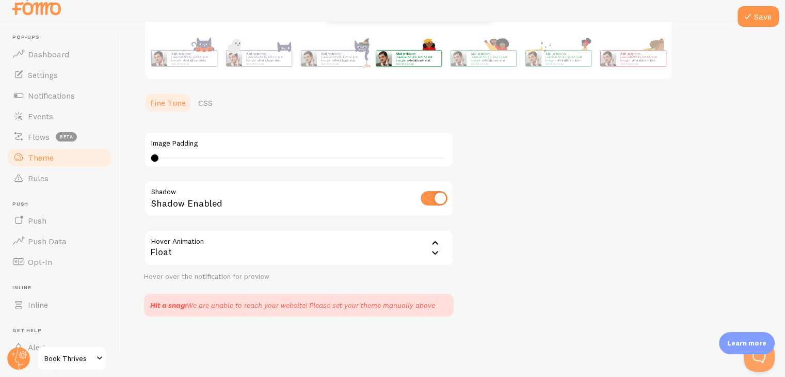
click at [271, 246] on div "Float" at bounding box center [299, 248] width 310 height 36
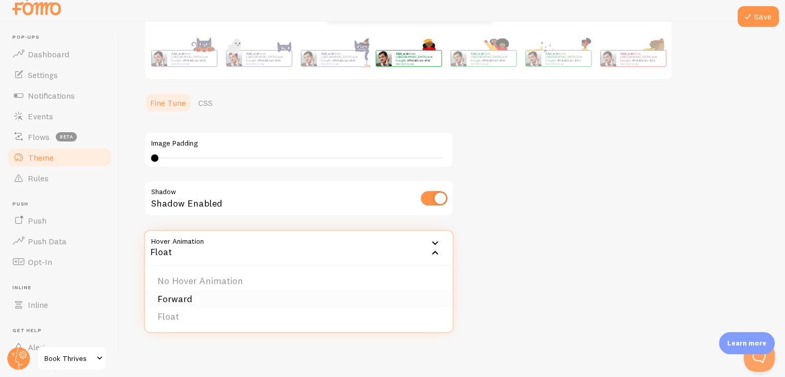
click at [205, 296] on li "Forward" at bounding box center [299, 299] width 308 height 18
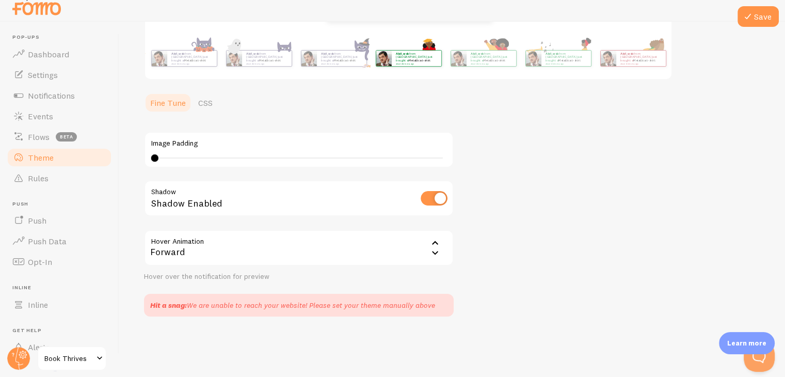
click at [287, 257] on div "Forward" at bounding box center [299, 248] width 310 height 36
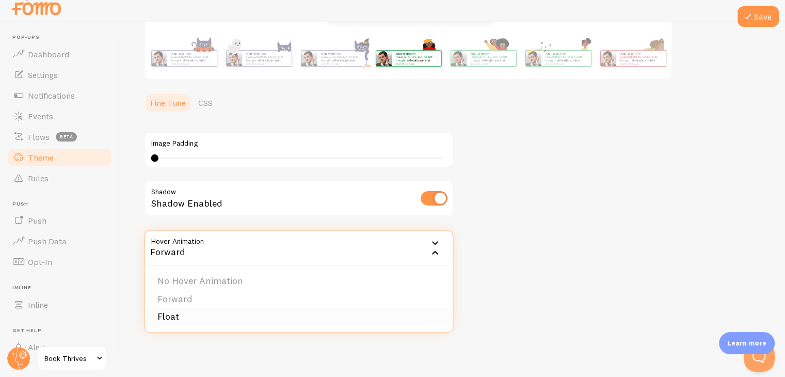
click at [179, 317] on li "Float" at bounding box center [299, 317] width 308 height 18
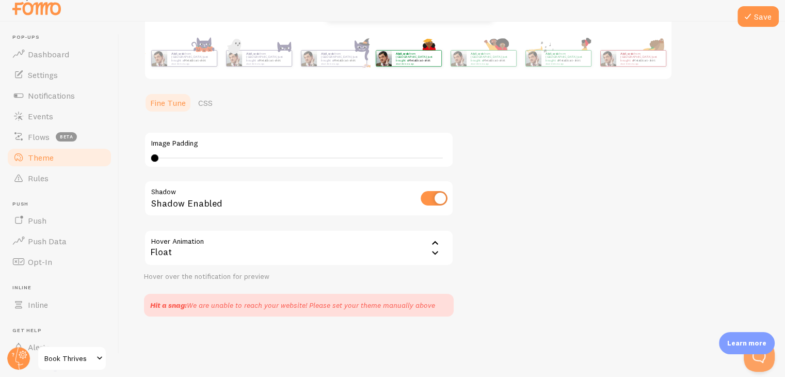
click at [537, 159] on div "Theme Choose a theme for your notifications [DATE]: Success akil_web from [GEOG…" at bounding box center [452, 92] width 617 height 450
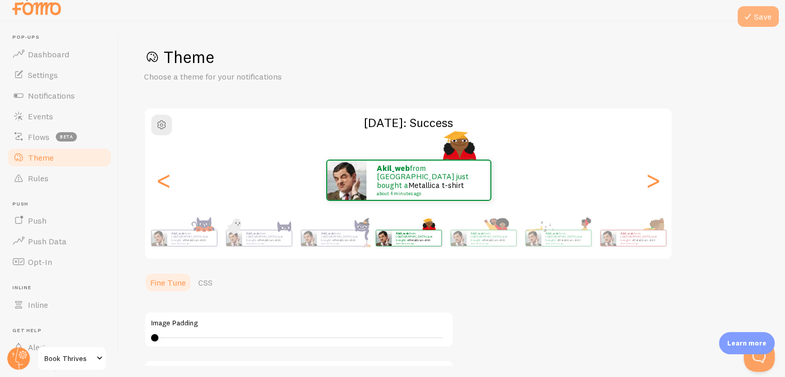
click at [751, 11] on icon at bounding box center [748, 16] width 12 height 12
click at [747, 10] on icon at bounding box center [748, 16] width 12 height 12
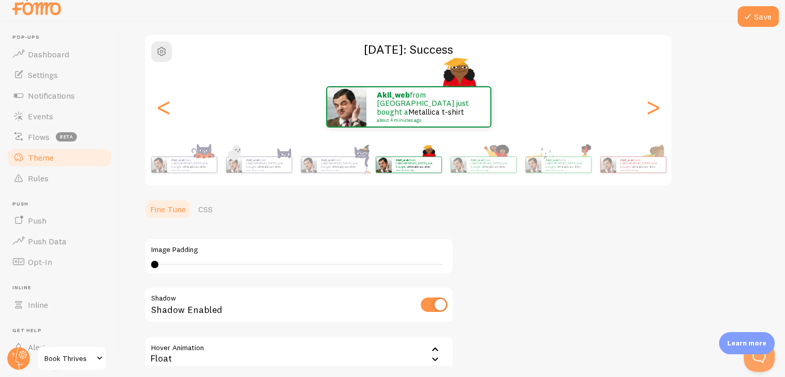
scroll to position [72, 0]
click at [392, 98] on strong "akil_web" at bounding box center [393, 93] width 33 height 10
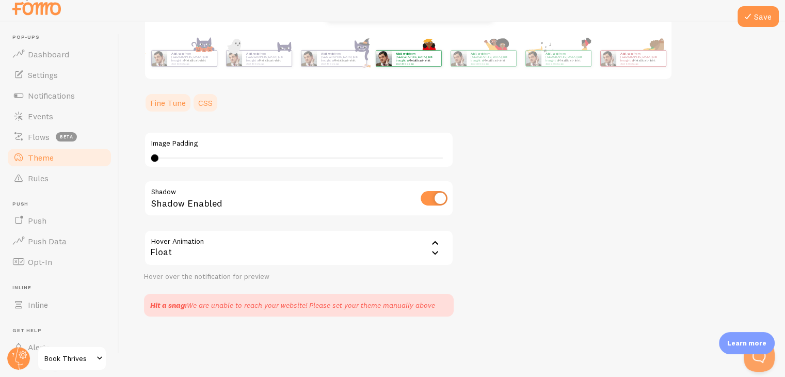
click at [200, 102] on link "CSS" at bounding box center [205, 102] width 27 height 21
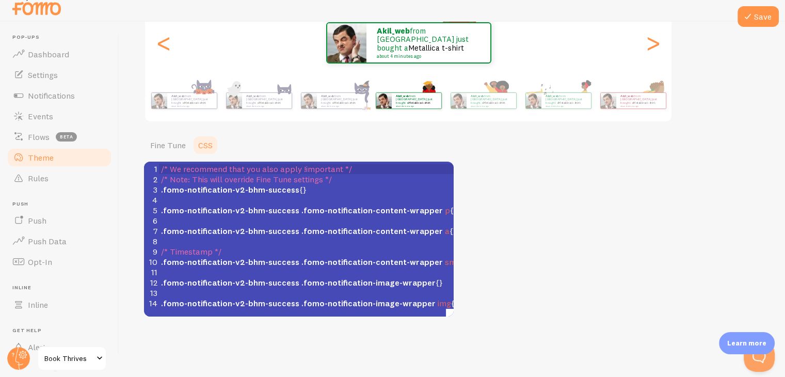
scroll to position [0, 0]
click at [169, 137] on link "Fine Tune" at bounding box center [168, 145] width 48 height 21
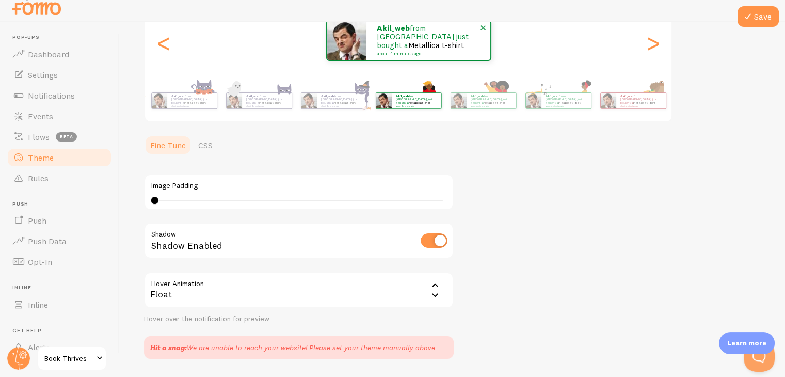
click at [392, 55] on div "akil_web from [GEOGRAPHIC_DATA] just bought a Metallica t-shirt about 4 minutes…" at bounding box center [429, 40] width 124 height 39
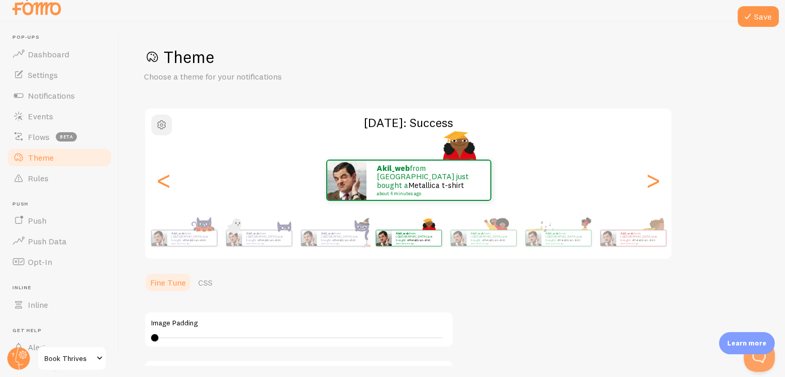
click at [165, 122] on span "button" at bounding box center [161, 125] width 12 height 12
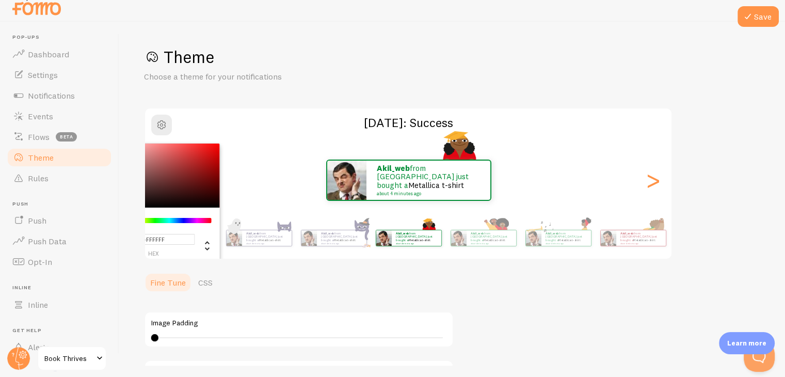
click at [288, 272] on ul "Fine Tune CSS" at bounding box center [299, 282] width 310 height 21
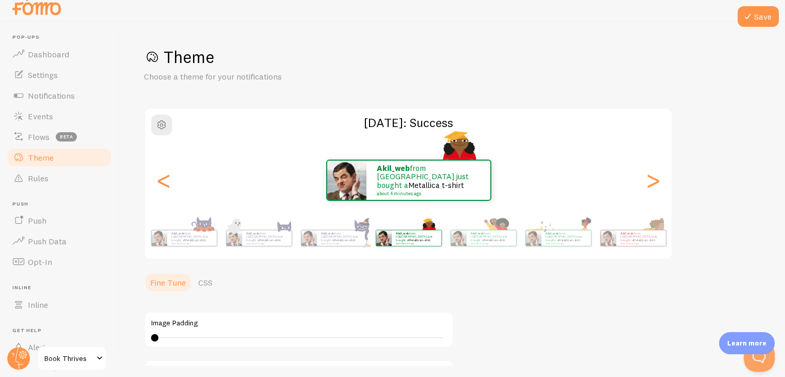
click at [392, 278] on ul "Fine Tune CSS" at bounding box center [299, 282] width 310 height 21
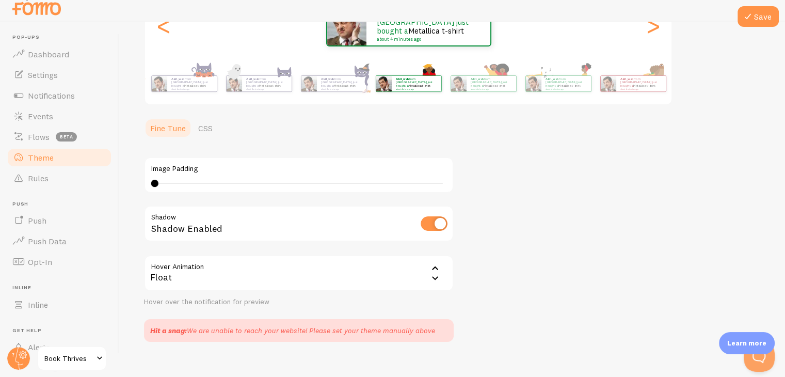
scroll to position [180, 0]
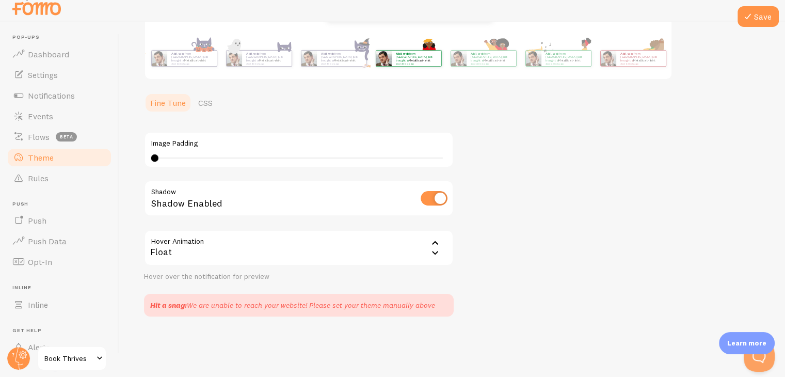
click at [517, 253] on div "Theme Choose a theme for your notifications [DATE]: Success akil_web from [GEOG…" at bounding box center [452, 92] width 617 height 450
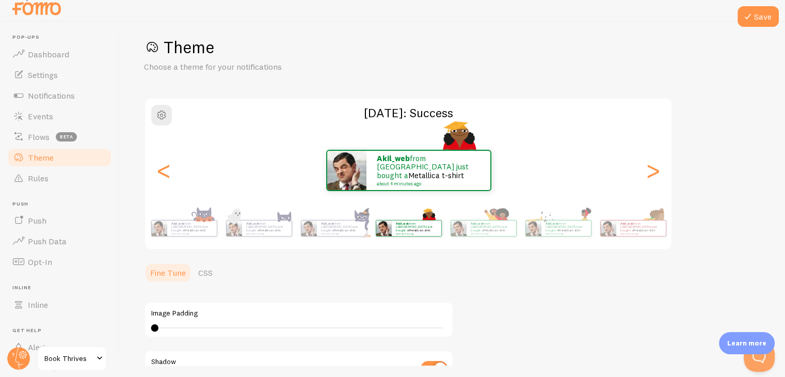
scroll to position [8, 0]
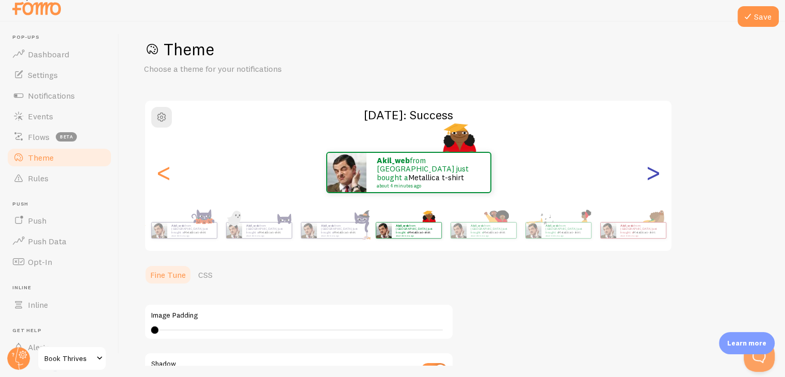
click at [659, 168] on div ">" at bounding box center [653, 172] width 12 height 74
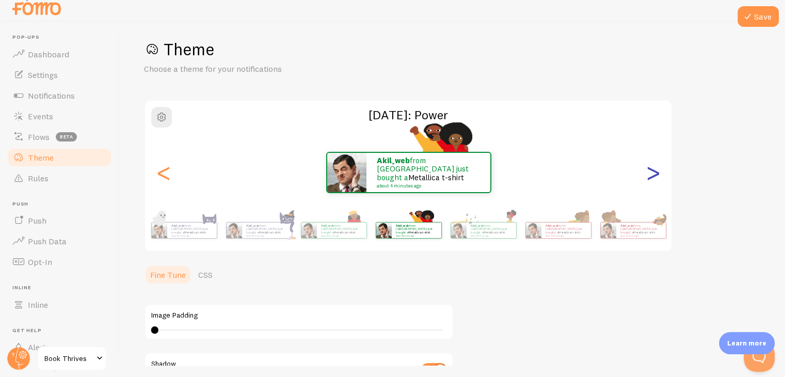
click at [659, 168] on div ">" at bounding box center [653, 172] width 12 height 74
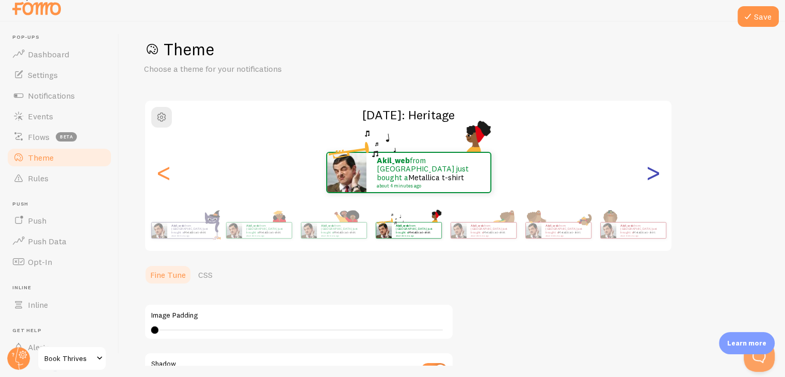
click at [659, 168] on div ">" at bounding box center [653, 172] width 12 height 74
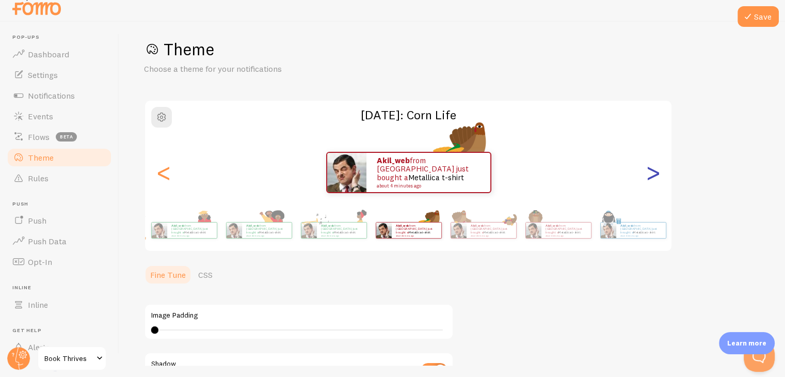
click at [659, 168] on div ">" at bounding box center [653, 172] width 12 height 74
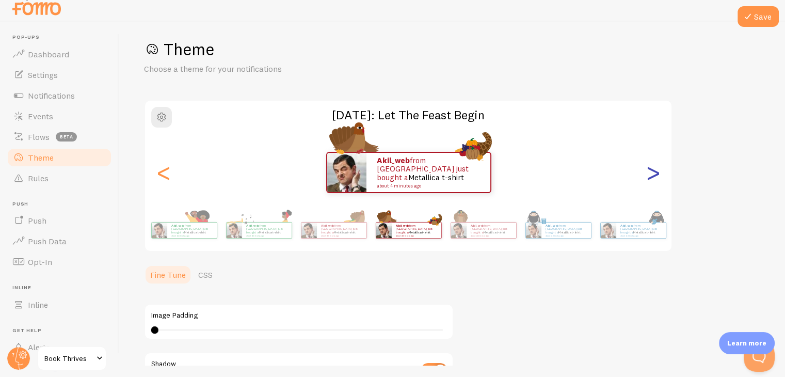
click at [659, 168] on div ">" at bounding box center [653, 172] width 12 height 74
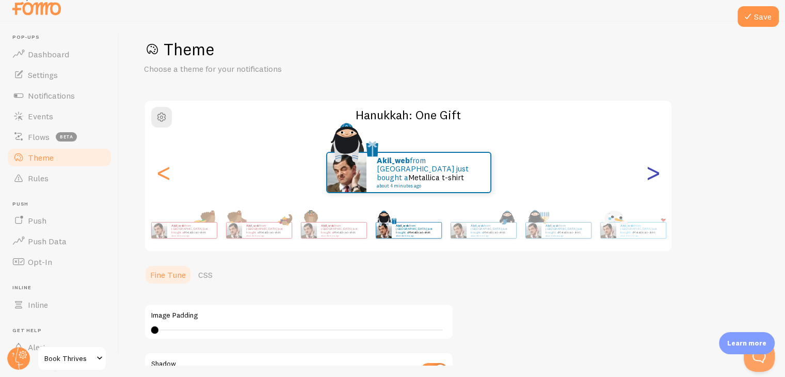
click at [659, 168] on div ">" at bounding box center [653, 172] width 12 height 74
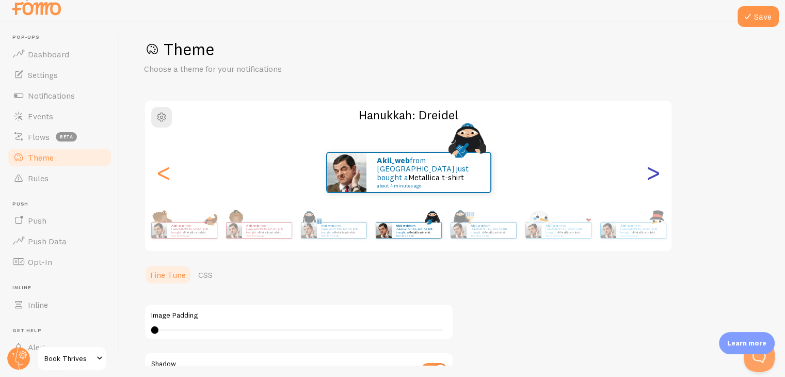
click at [659, 168] on div ">" at bounding box center [653, 172] width 12 height 74
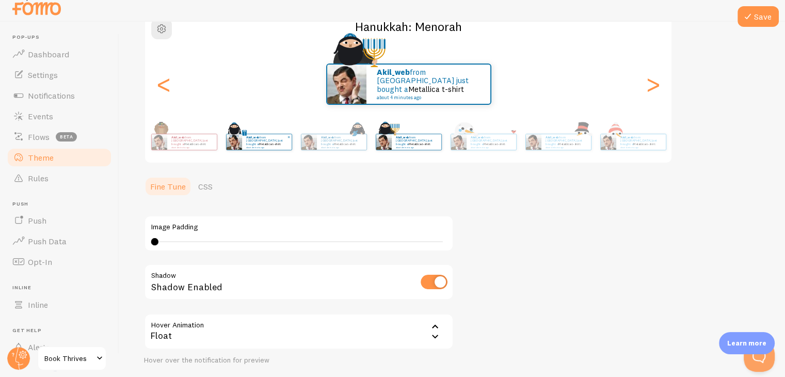
scroll to position [107, 0]
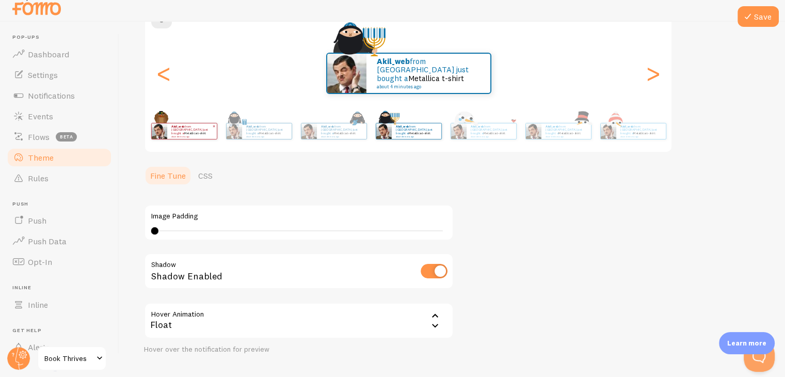
click at [173, 123] on div "akil_web from [GEOGRAPHIC_DATA] just bought a Metallica t-shirt about 4 minutes…" at bounding box center [192, 130] width 50 height 15
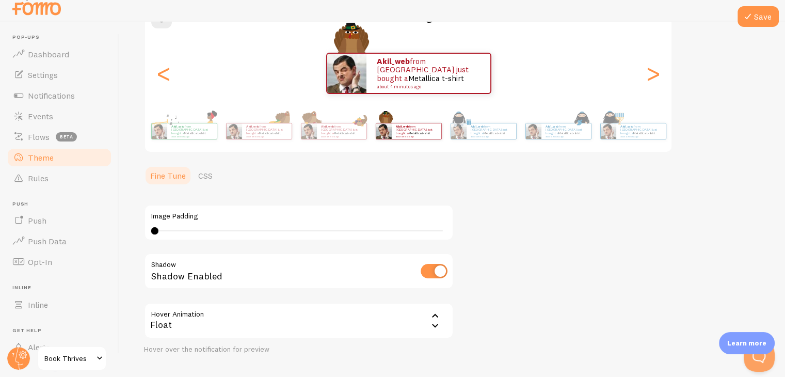
click at [52, 164] on link "Theme" at bounding box center [59, 157] width 106 height 21
click at [165, 69] on div "<" at bounding box center [164, 73] width 12 height 74
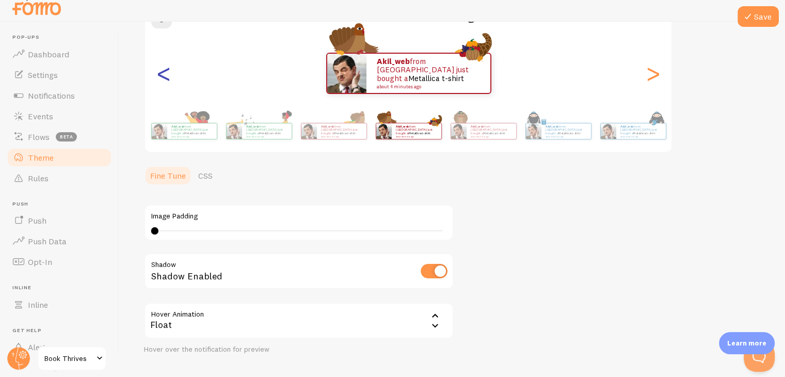
click at [165, 69] on div "<" at bounding box center [164, 73] width 12 height 74
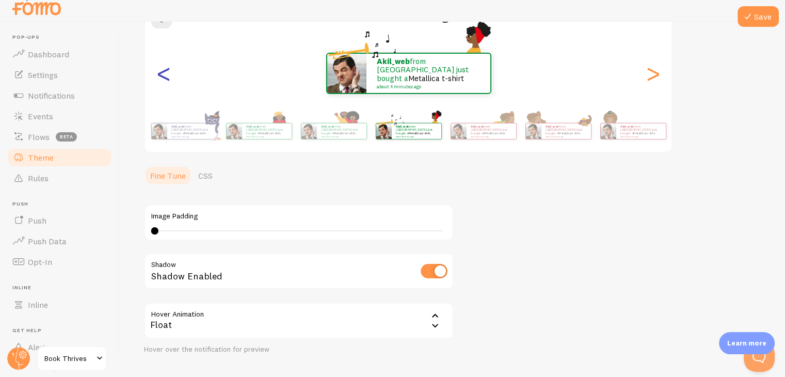
click at [165, 69] on div "<" at bounding box center [164, 73] width 12 height 74
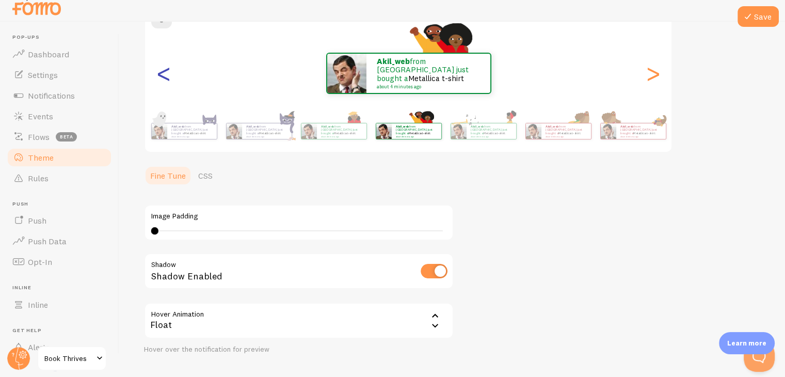
click at [165, 69] on div "<" at bounding box center [164, 73] width 12 height 74
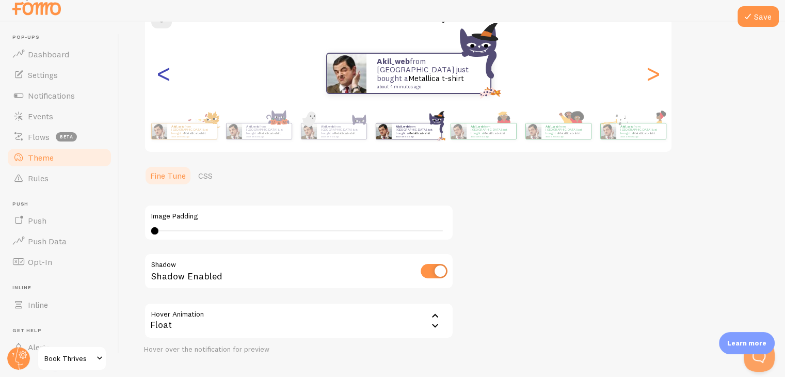
click at [165, 69] on div "<" at bounding box center [164, 73] width 12 height 74
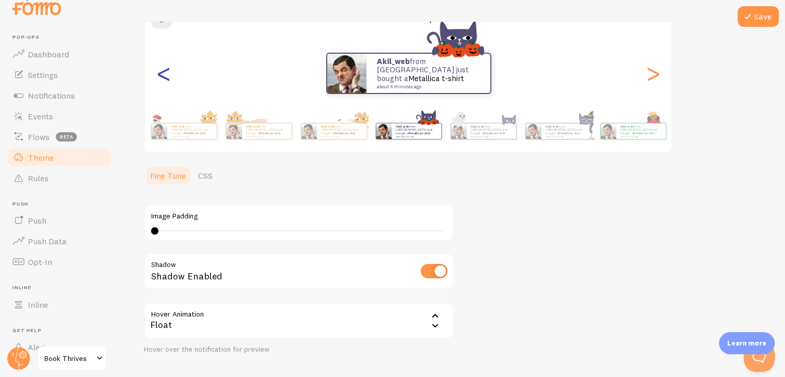
click at [165, 69] on div "<" at bounding box center [164, 73] width 12 height 74
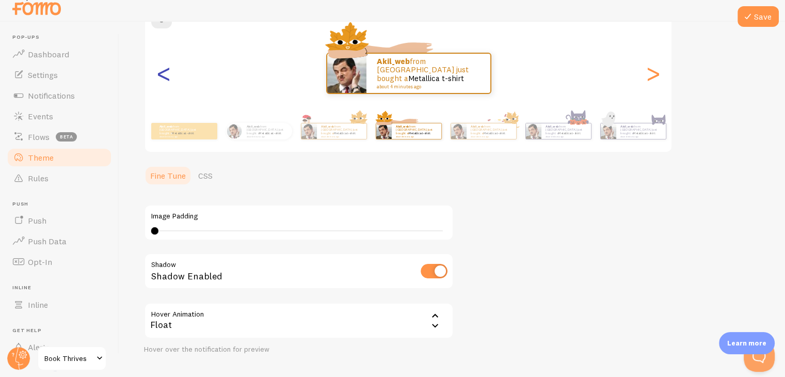
click at [165, 69] on div "<" at bounding box center [164, 73] width 12 height 74
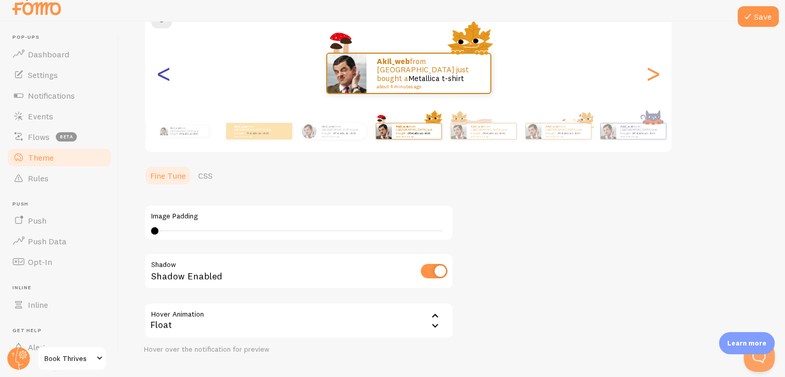
click at [165, 69] on div "<" at bounding box center [164, 73] width 12 height 74
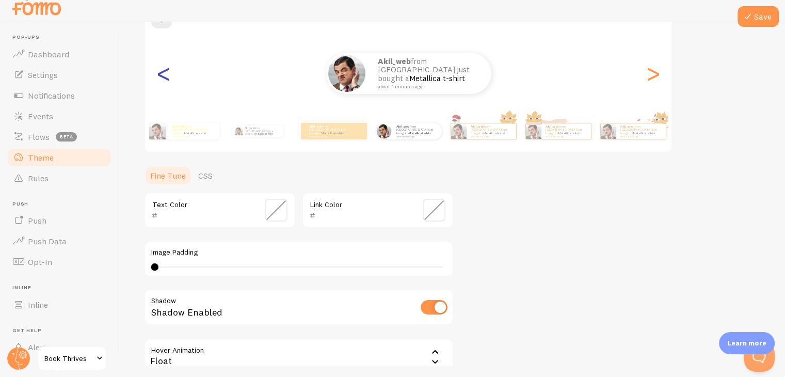
click at [165, 69] on div "<" at bounding box center [164, 73] width 12 height 74
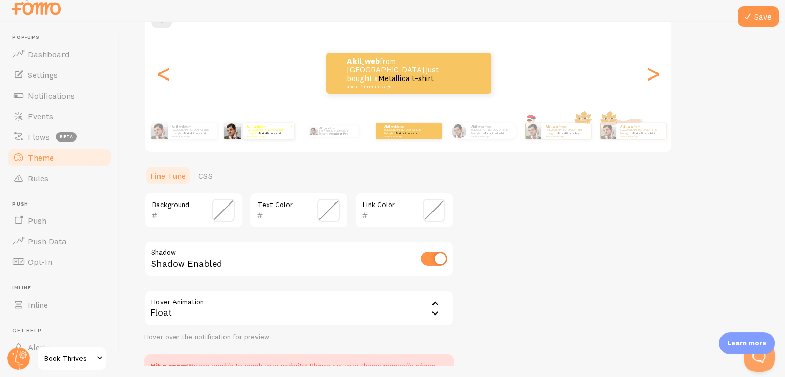
click at [283, 130] on p "akil_web from [GEOGRAPHIC_DATA] just bought a Metallica t-shirt about 4 minutes…" at bounding box center [268, 130] width 43 height 13
type input "FFFD28"
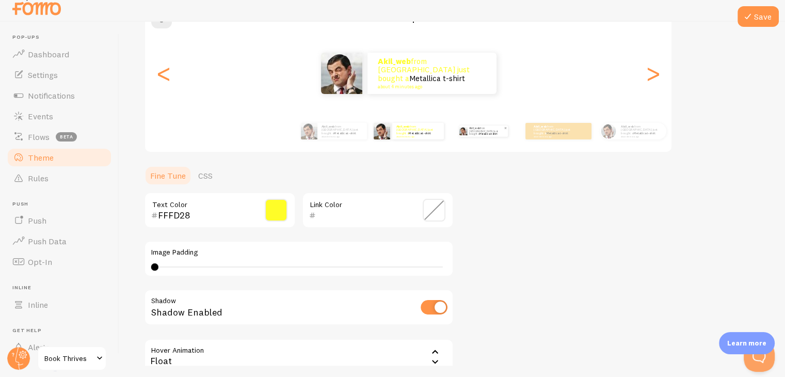
click at [495, 133] on link "Metallica t-shirt" at bounding box center [489, 133] width 18 height 3
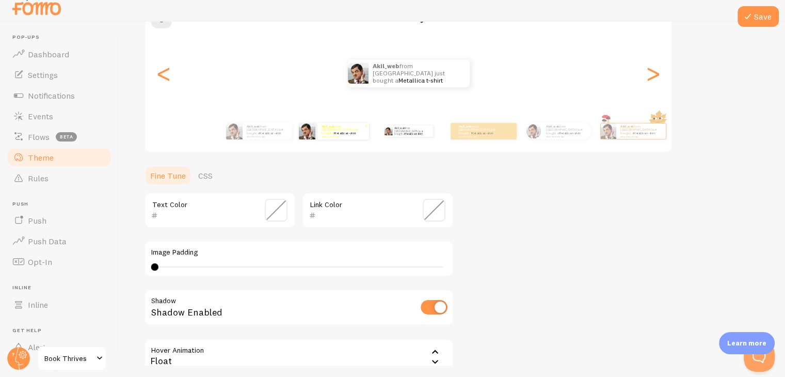
click at [329, 138] on div "akil_web from [GEOGRAPHIC_DATA] just bought a Metallica t-shirt about 4 minutes…" at bounding box center [344, 131] width 52 height 17
type input "FFFD28"
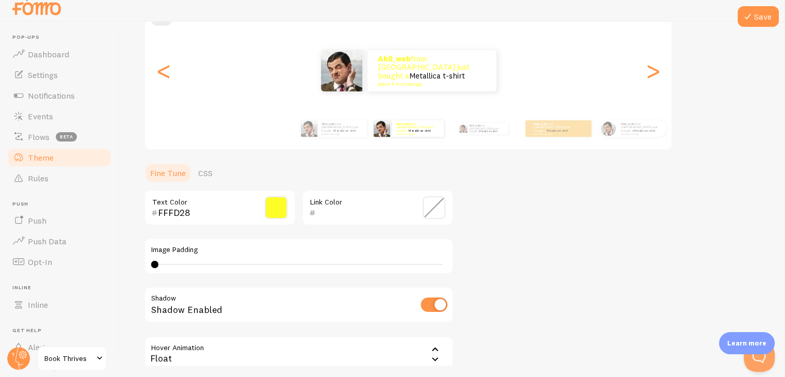
scroll to position [97, 0]
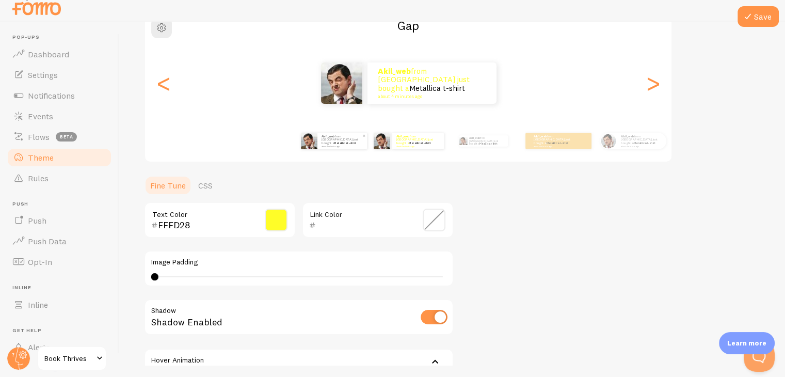
click at [339, 141] on link "Metallica t-shirt" at bounding box center [345, 143] width 22 height 4
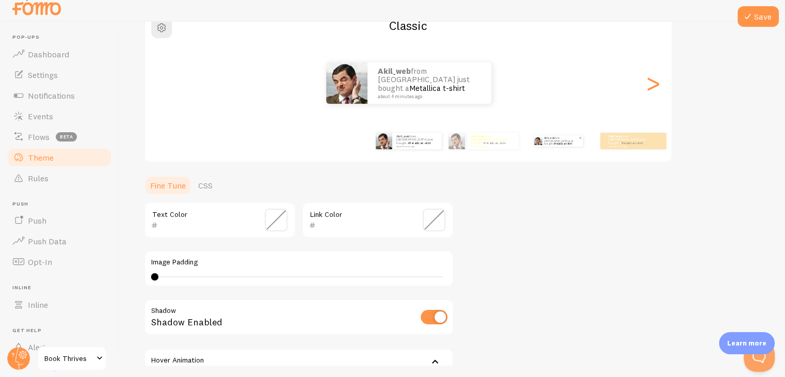
click at [562, 137] on p "akil_web from [GEOGRAPHIC_DATA] just bought a Metallica t-shirt about 4 minutes…" at bounding box center [561, 140] width 35 height 11
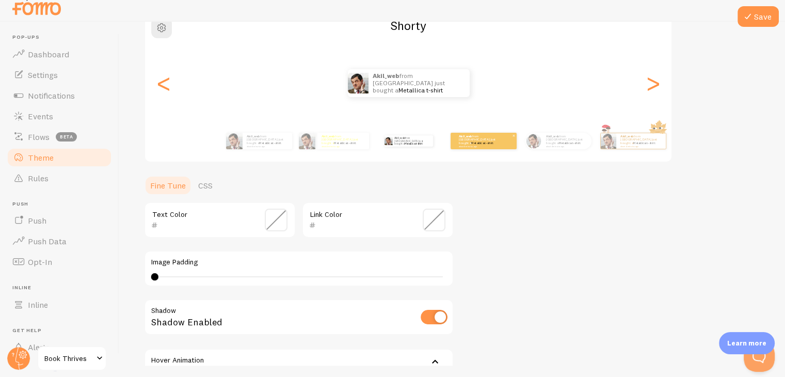
click at [468, 147] on div "akil_web from [GEOGRAPHIC_DATA] just bought a Metallica t-shirt about 4 minutes…" at bounding box center [484, 141] width 66 height 17
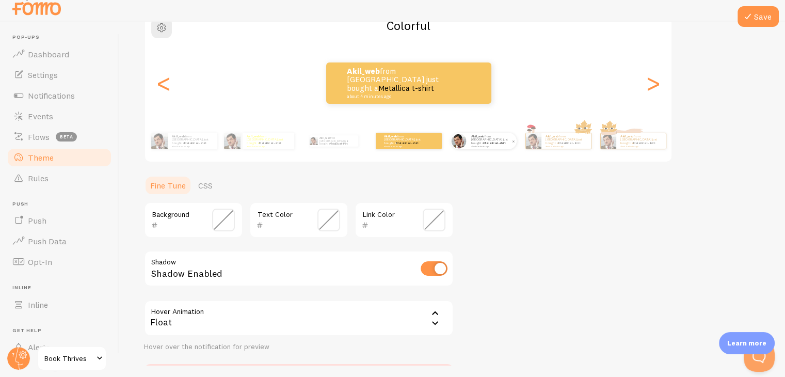
click at [477, 145] on small "about 4 minutes ago" at bounding box center [491, 146] width 40 height 2
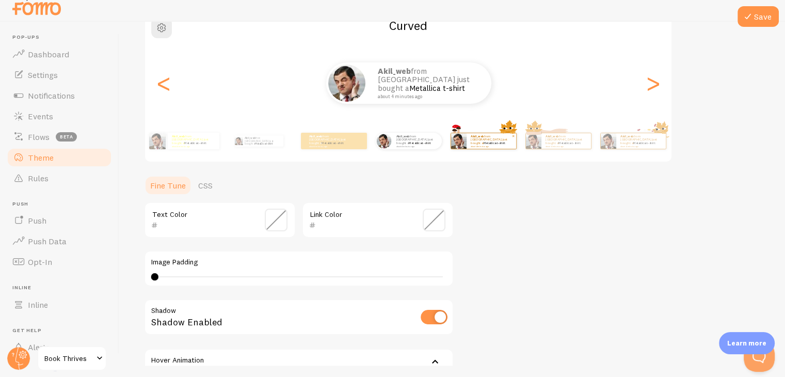
click at [490, 145] on small "about 4 minutes ago" at bounding box center [491, 146] width 40 height 2
type input "0"
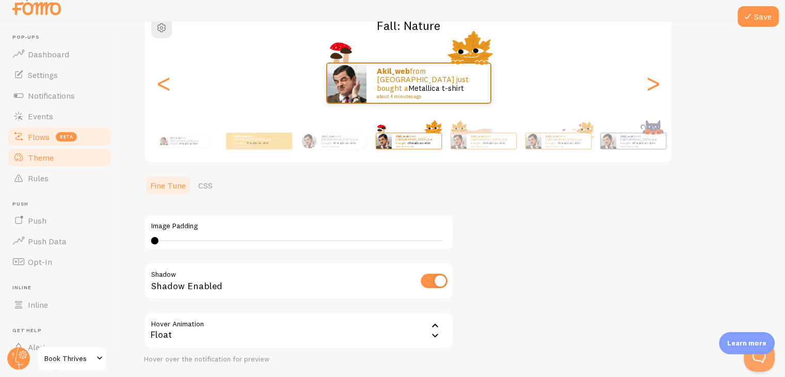
click at [51, 143] on link "Flows beta" at bounding box center [59, 137] width 106 height 21
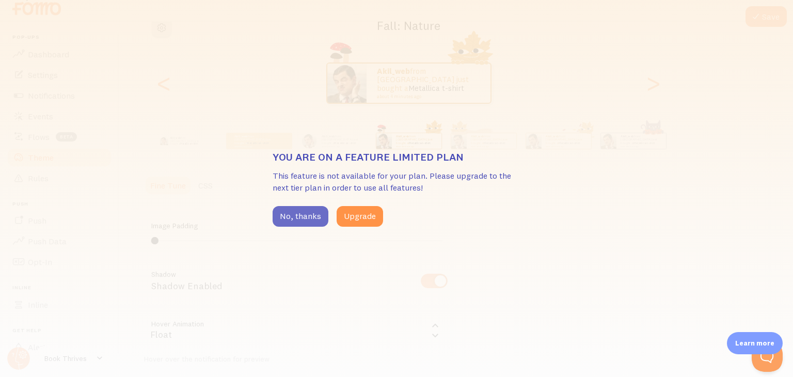
click at [301, 217] on button "No, thanks" at bounding box center [301, 216] width 56 height 21
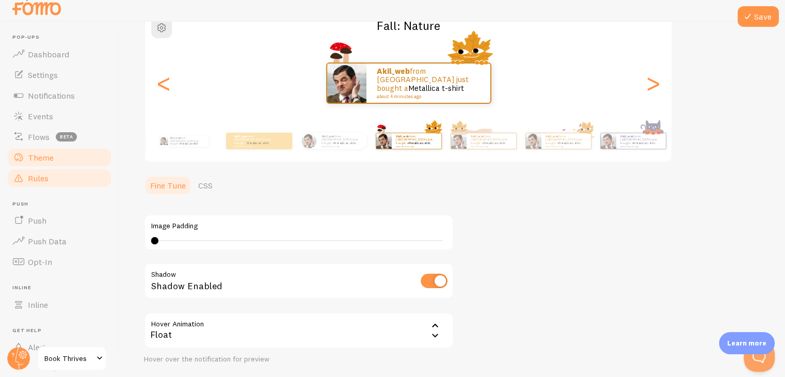
click at [56, 174] on link "Rules" at bounding box center [59, 178] width 106 height 21
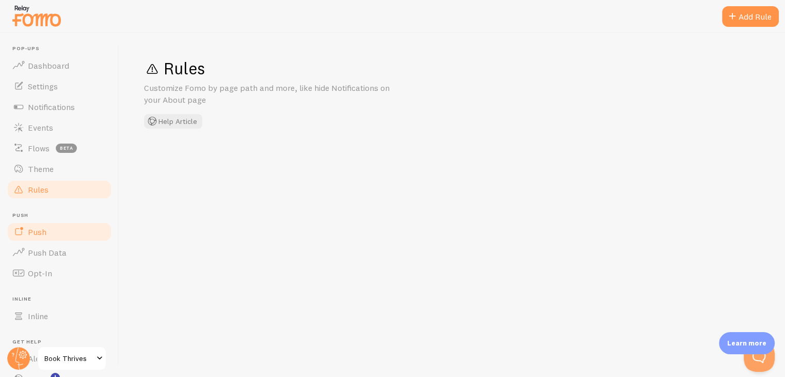
click at [49, 239] on link "Push" at bounding box center [59, 232] width 106 height 21
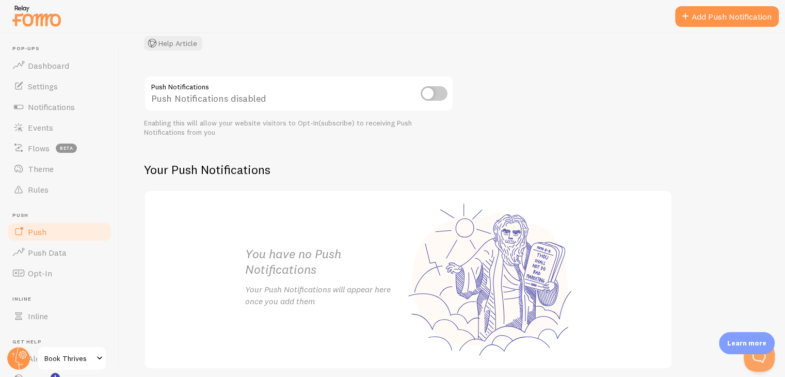
scroll to position [91, 0]
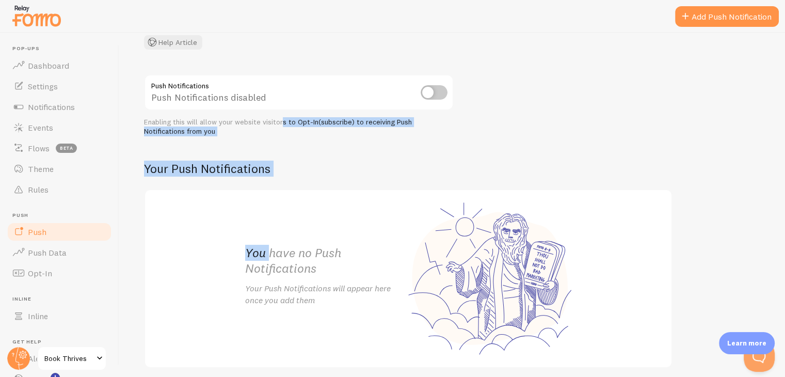
drag, startPoint x: 268, startPoint y: 241, endPoint x: 288, endPoint y: 128, distance: 115.3
click at [288, 128] on div "Push Notifications Push Notifications disabled Enabling this will allow your we…" at bounding box center [452, 221] width 617 height 294
click at [288, 128] on div "Enabling this will allow your website visitors to Opt-In(subscribe) to receivin…" at bounding box center [299, 127] width 310 height 18
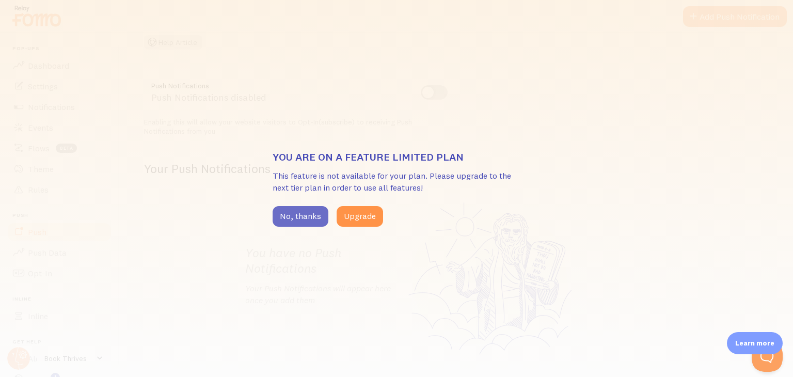
click at [295, 215] on button "No, thanks" at bounding box center [301, 216] width 56 height 21
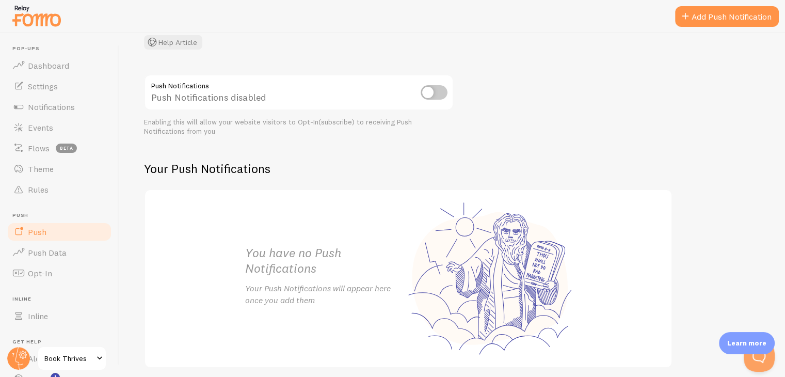
click at [437, 89] on input "checkbox" at bounding box center [434, 92] width 27 height 14
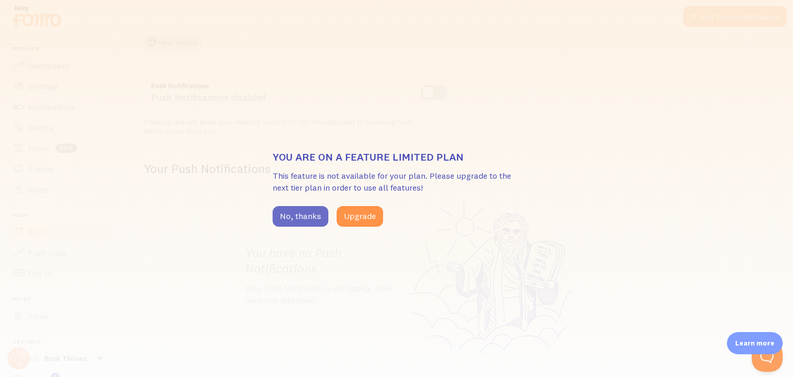
click at [306, 215] on button "No, thanks" at bounding box center [301, 216] width 56 height 21
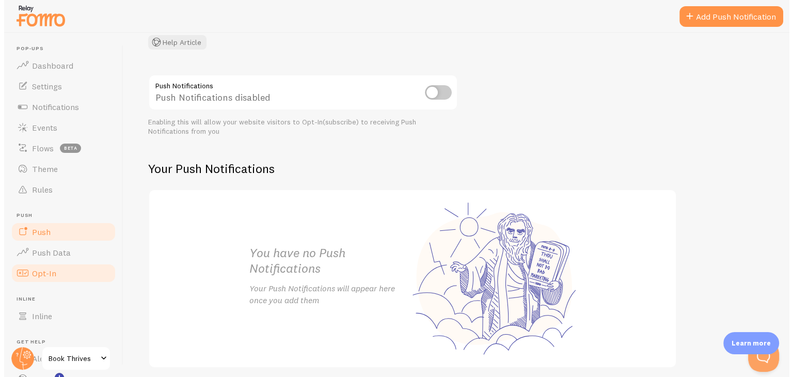
scroll to position [70, 0]
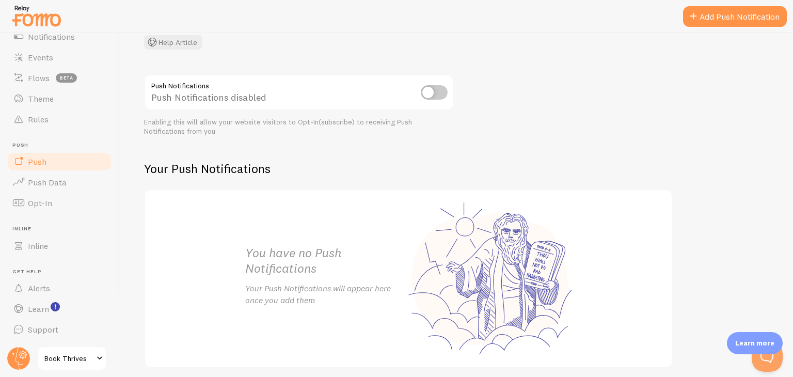
click at [76, 352] on span "Book Thrives" at bounding box center [68, 358] width 49 height 12
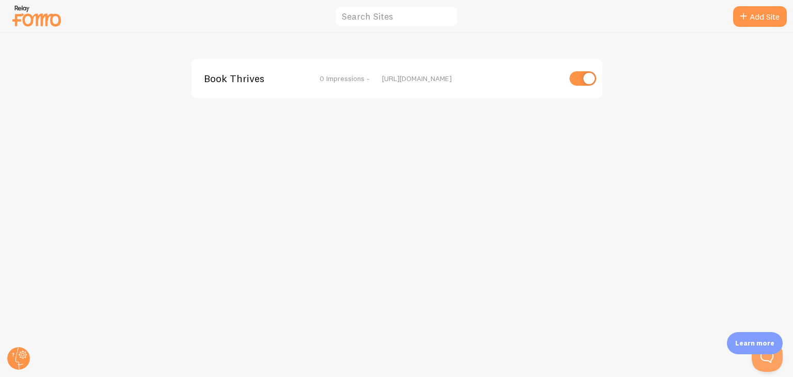
click at [586, 73] on input "checkbox" at bounding box center [583, 78] width 27 height 14
checkbox input "false"
